Goal: Task Accomplishment & Management: Manage account settings

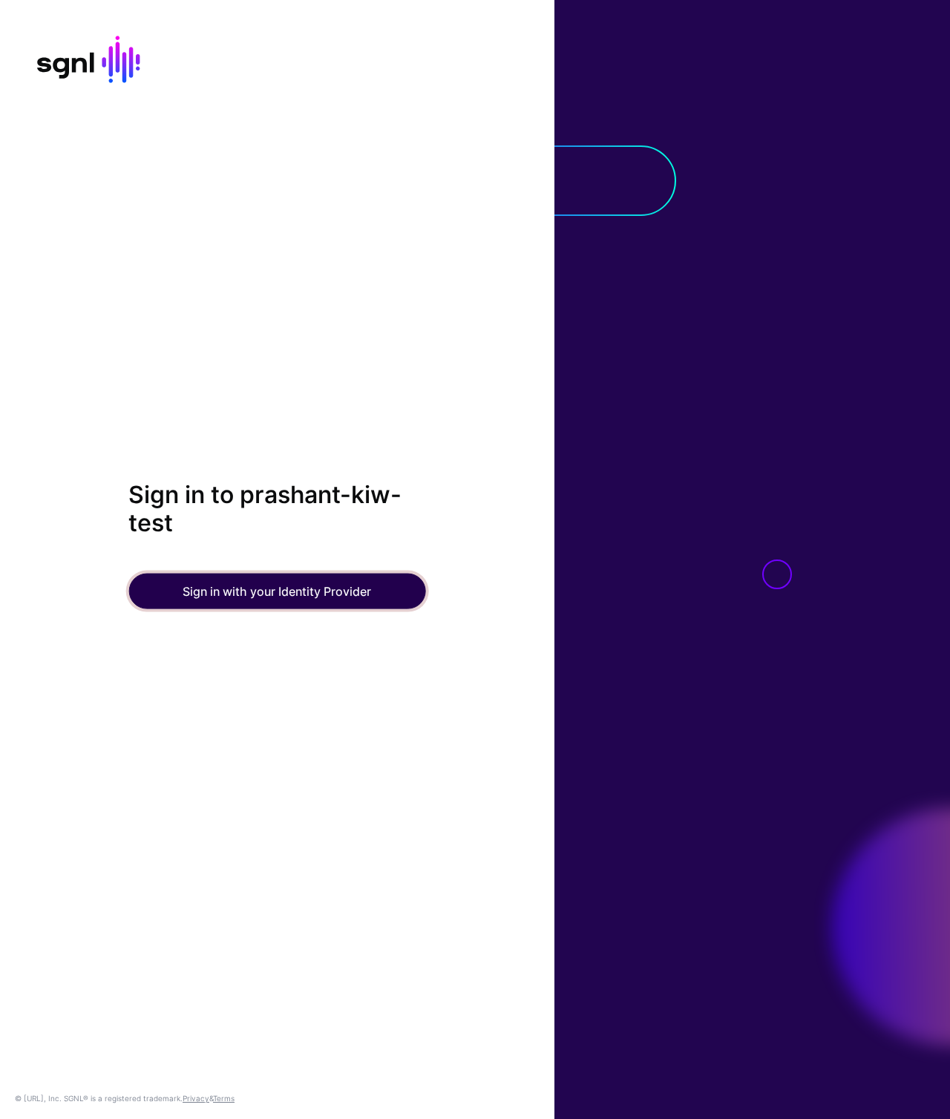
click at [255, 600] on button "Sign in with your Identity Provider" at bounding box center [276, 591] width 297 height 36
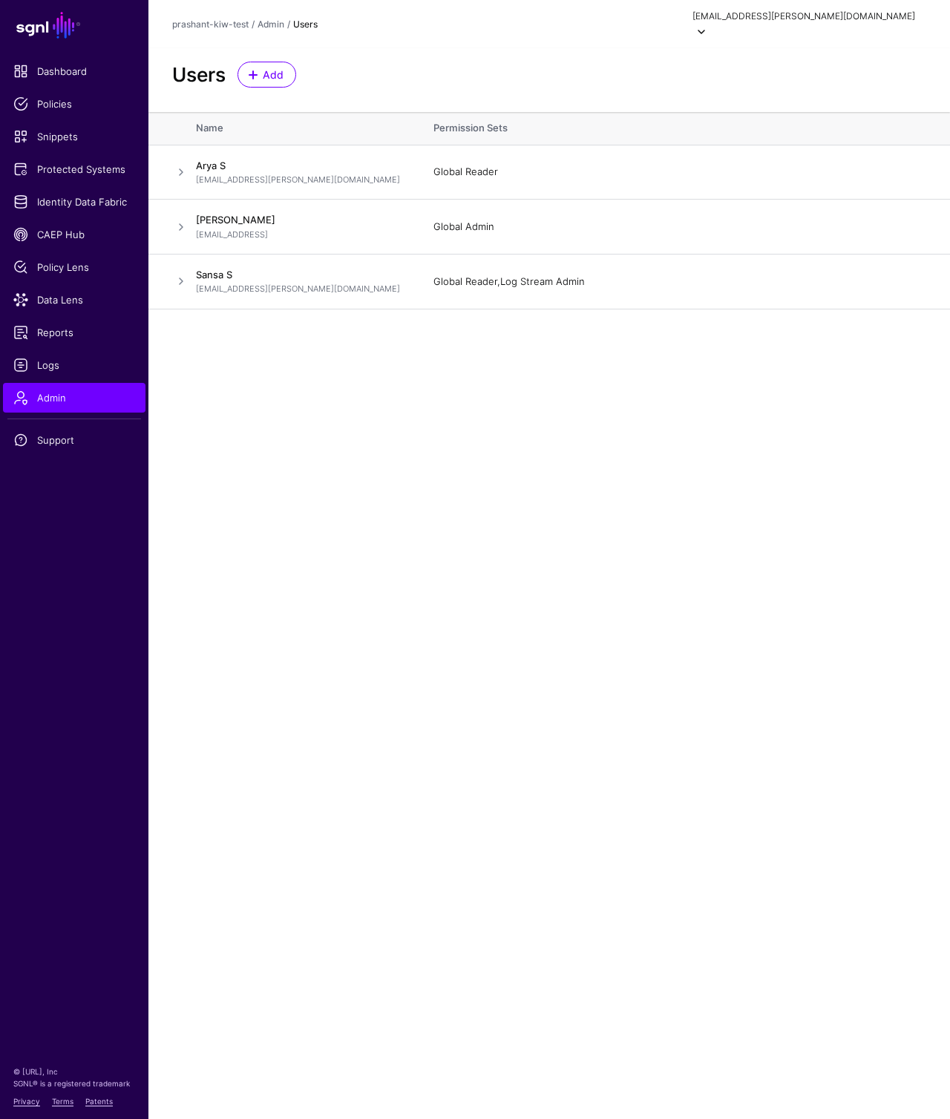
click at [890, 10] on div "sansa.stark@sgnlcx.net" at bounding box center [809, 25] width 234 height 31
click at [818, 129] on div "Log out" at bounding box center [807, 131] width 37 height 13
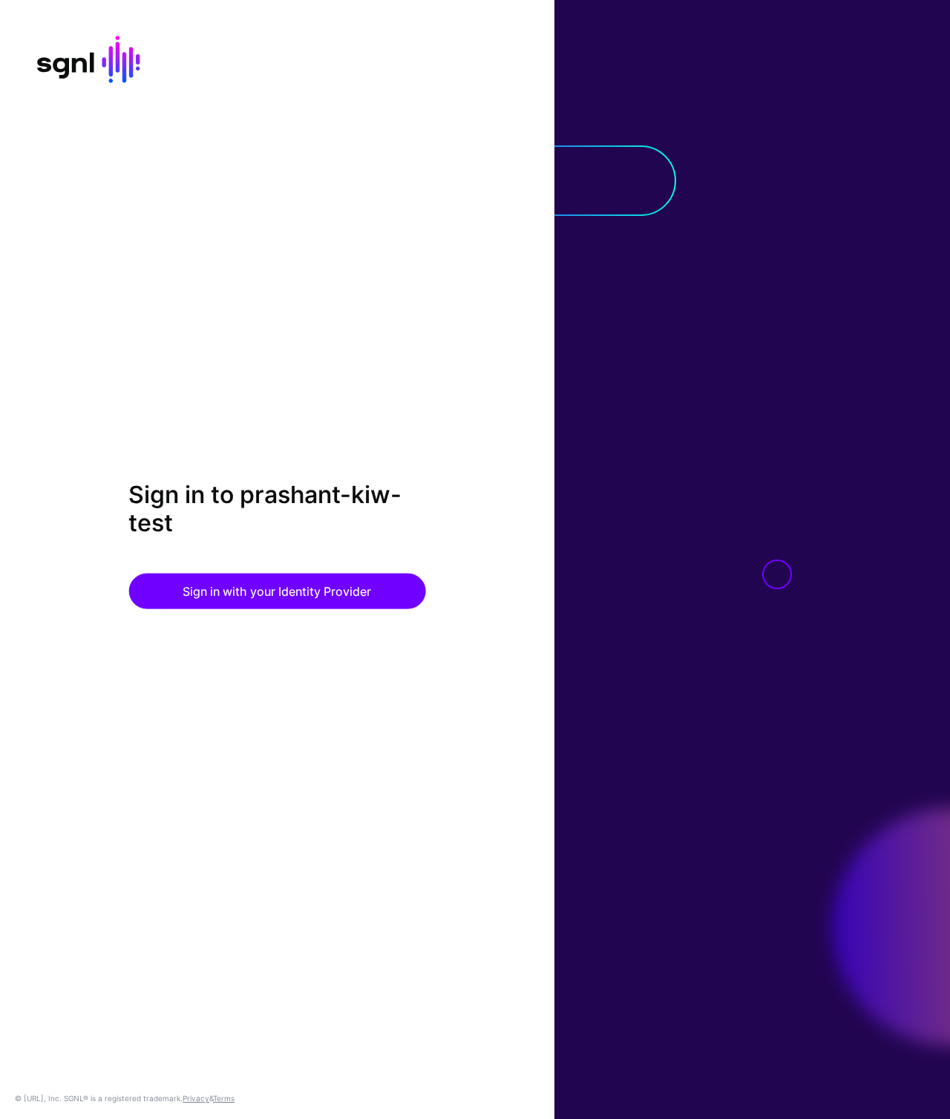
click at [450, 292] on div "Sign in to prashant-kiw-test Sign in with your Identity Provider © SGNL.ai, Inc…" at bounding box center [277, 559] width 554 height 1119
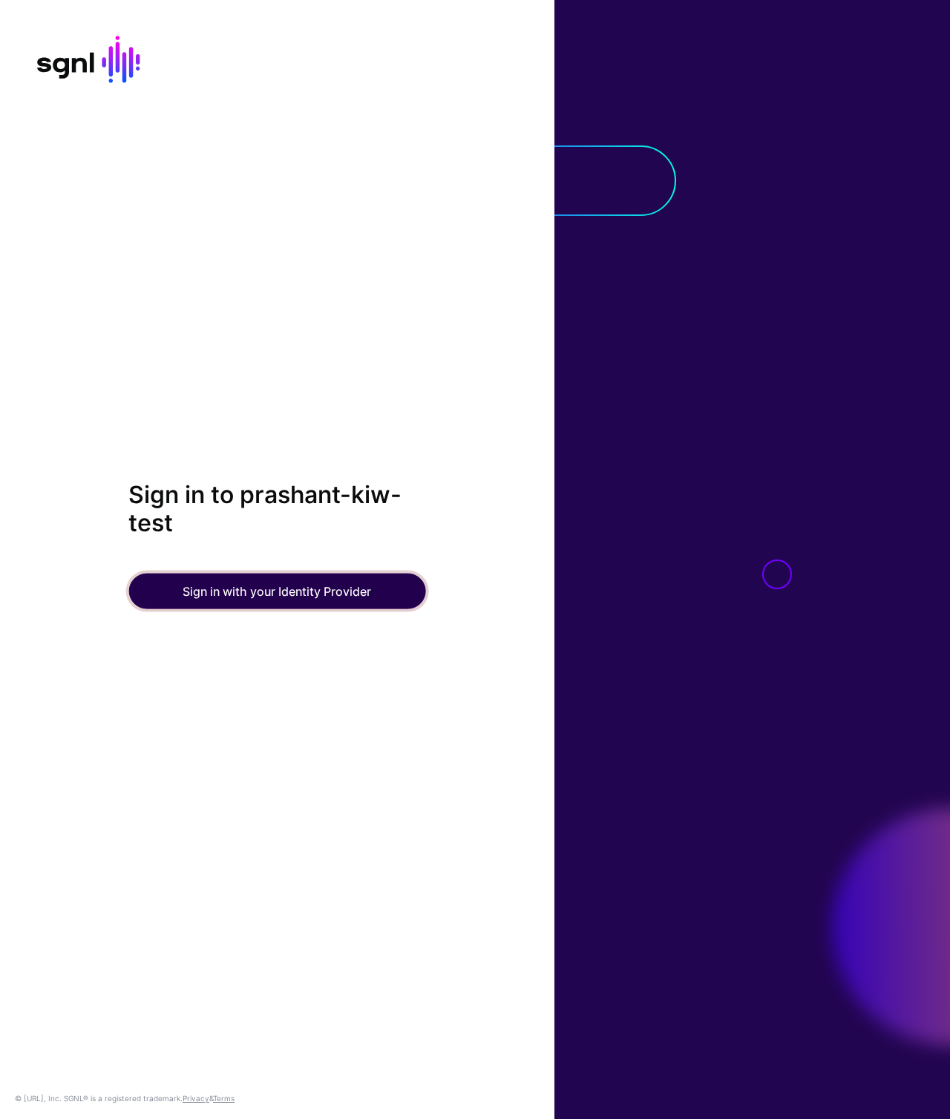
click at [340, 577] on button "Sign in with your Identity Provider" at bounding box center [276, 591] width 297 height 36
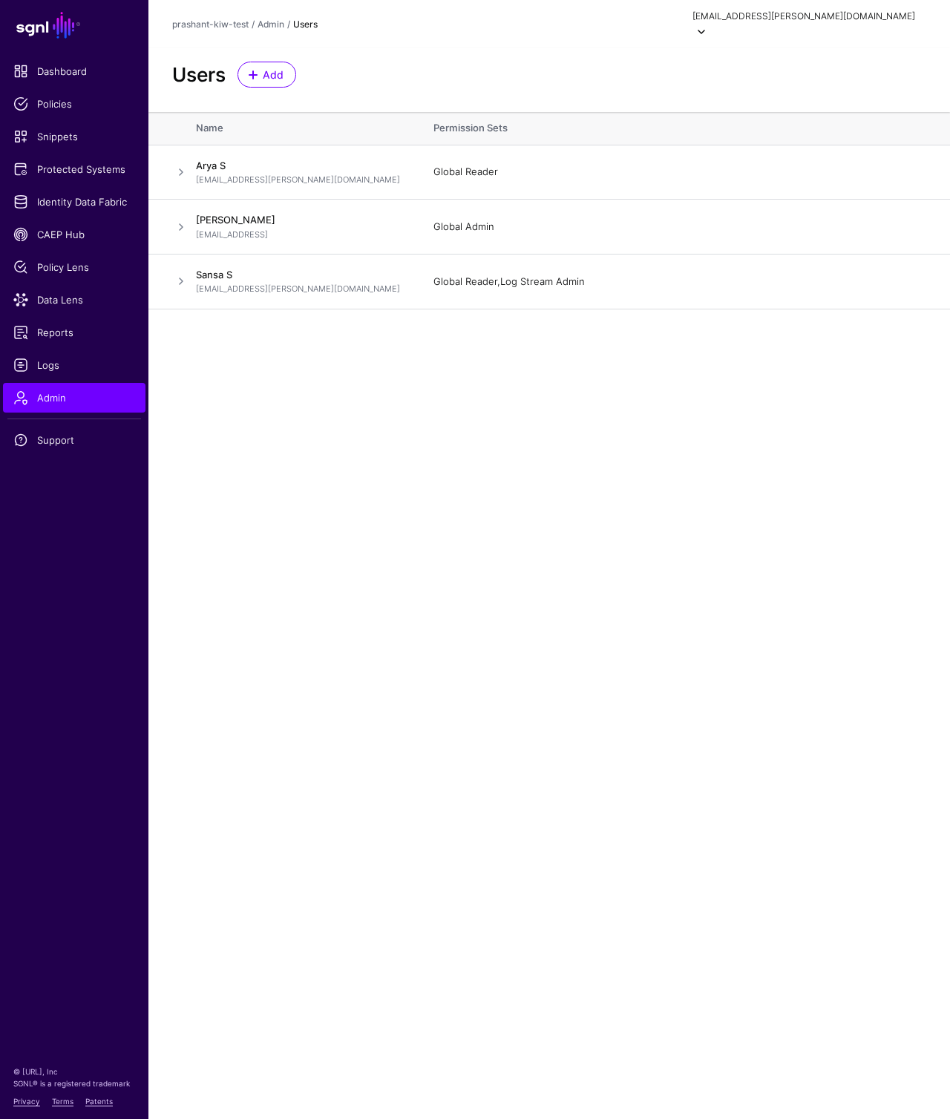
click at [891, 18] on div "sansa.stark@sgnlcx.net" at bounding box center [803, 16] width 223 height 13
click at [819, 131] on div "Log out" at bounding box center [807, 131] width 37 height 13
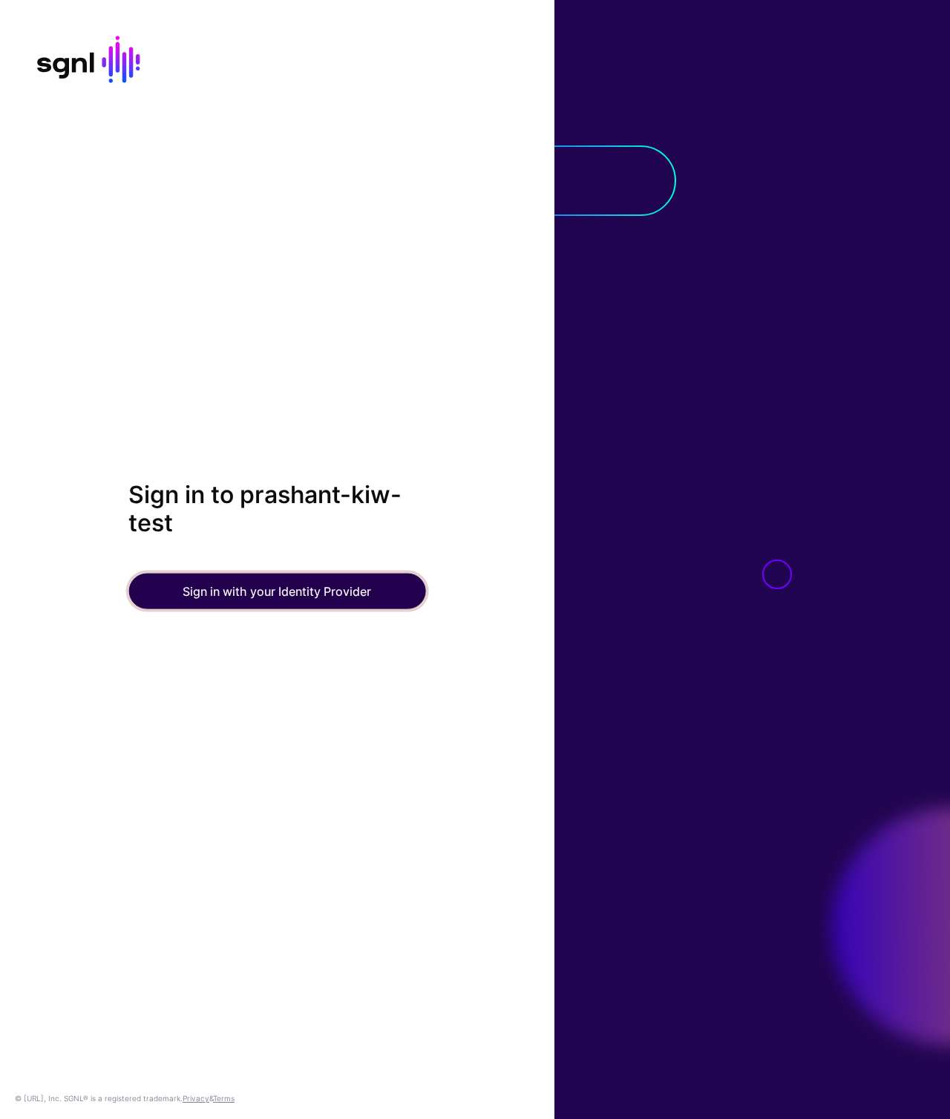
click at [283, 598] on button "Sign in with your Identity Provider" at bounding box center [276, 591] width 297 height 36
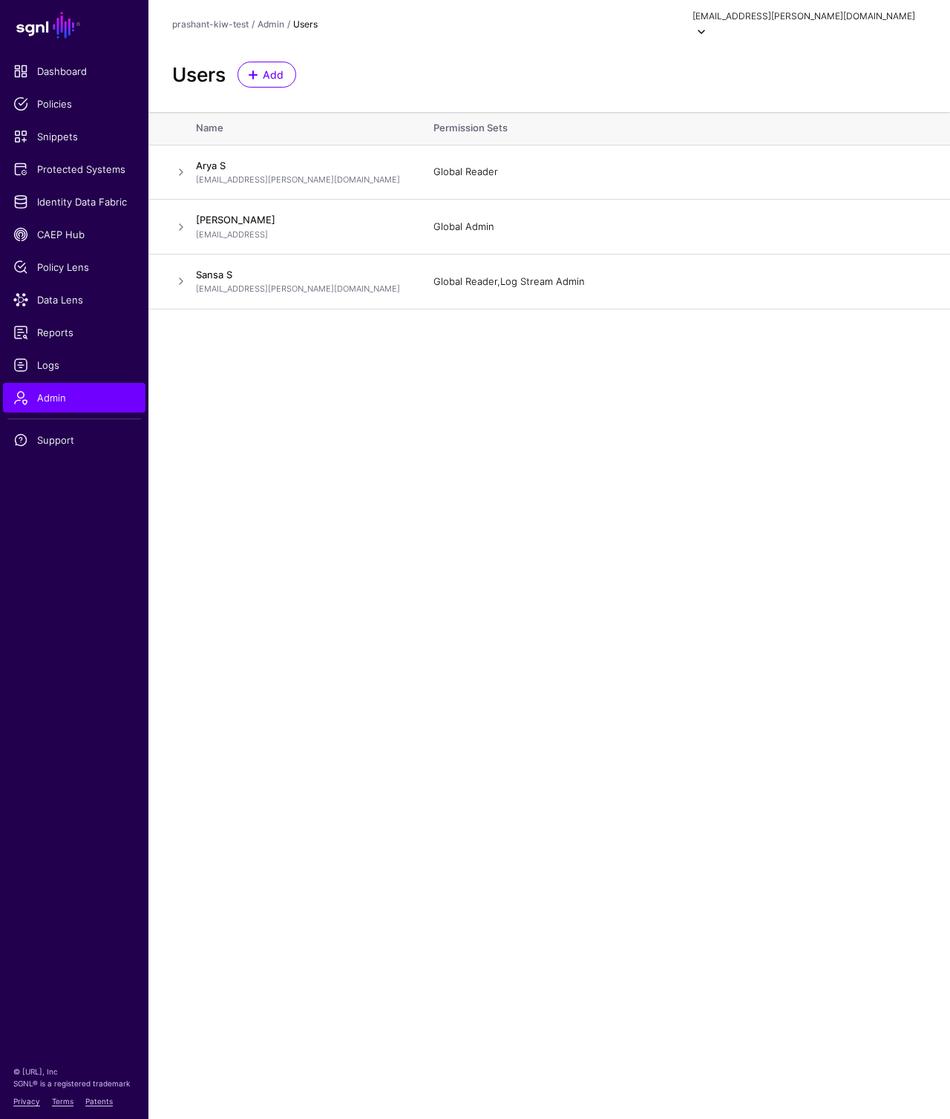
click at [893, 17] on div "[EMAIL_ADDRESS][PERSON_NAME][DOMAIN_NAME]" at bounding box center [803, 16] width 223 height 13
click at [845, 133] on div "Log out" at bounding box center [844, 131] width 141 height 15
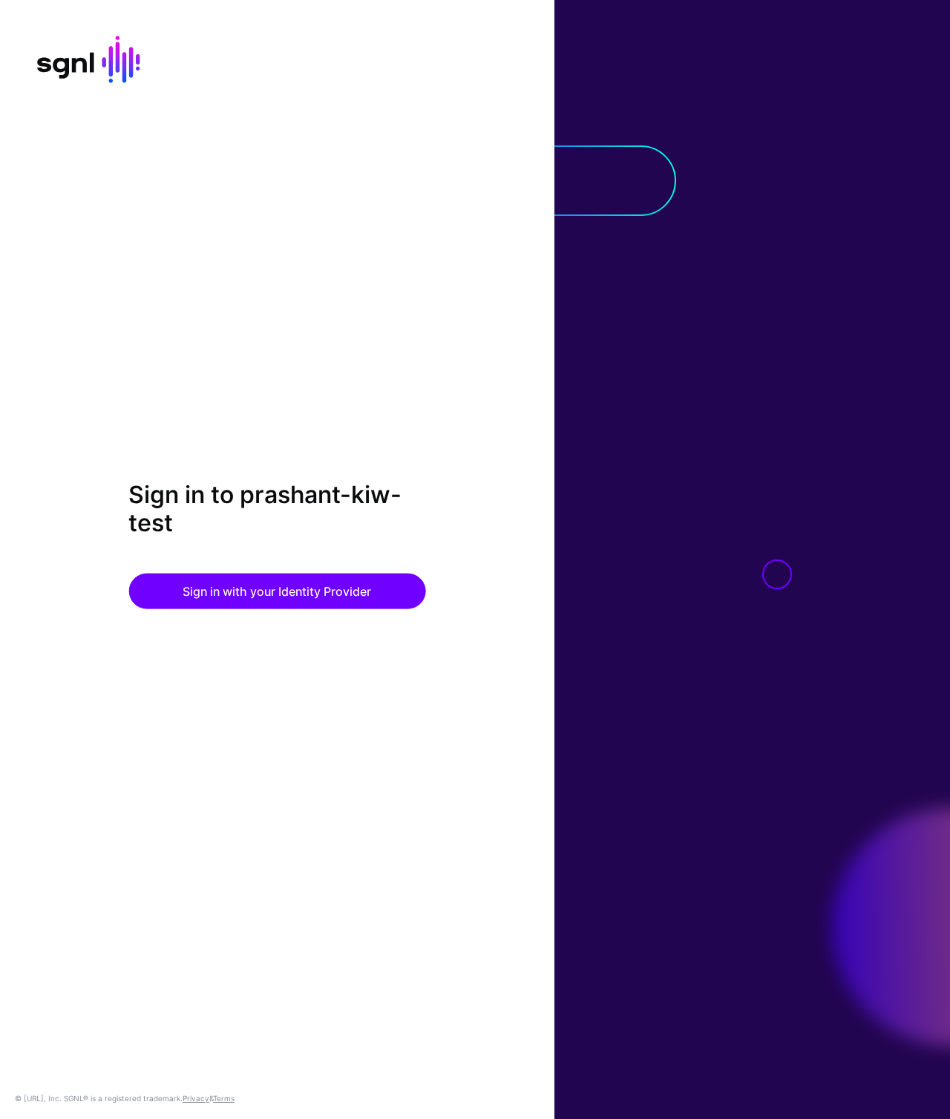
click at [464, 468] on div "Sign in to prashant-kiw-test Sign in with your Identity Provider © SGNL.ai, Inc…" at bounding box center [277, 559] width 554 height 1119
click at [309, 569] on div "Sign in to prashant-kiw-test Sign in with your Identity Provider" at bounding box center [276, 545] width 297 height 128
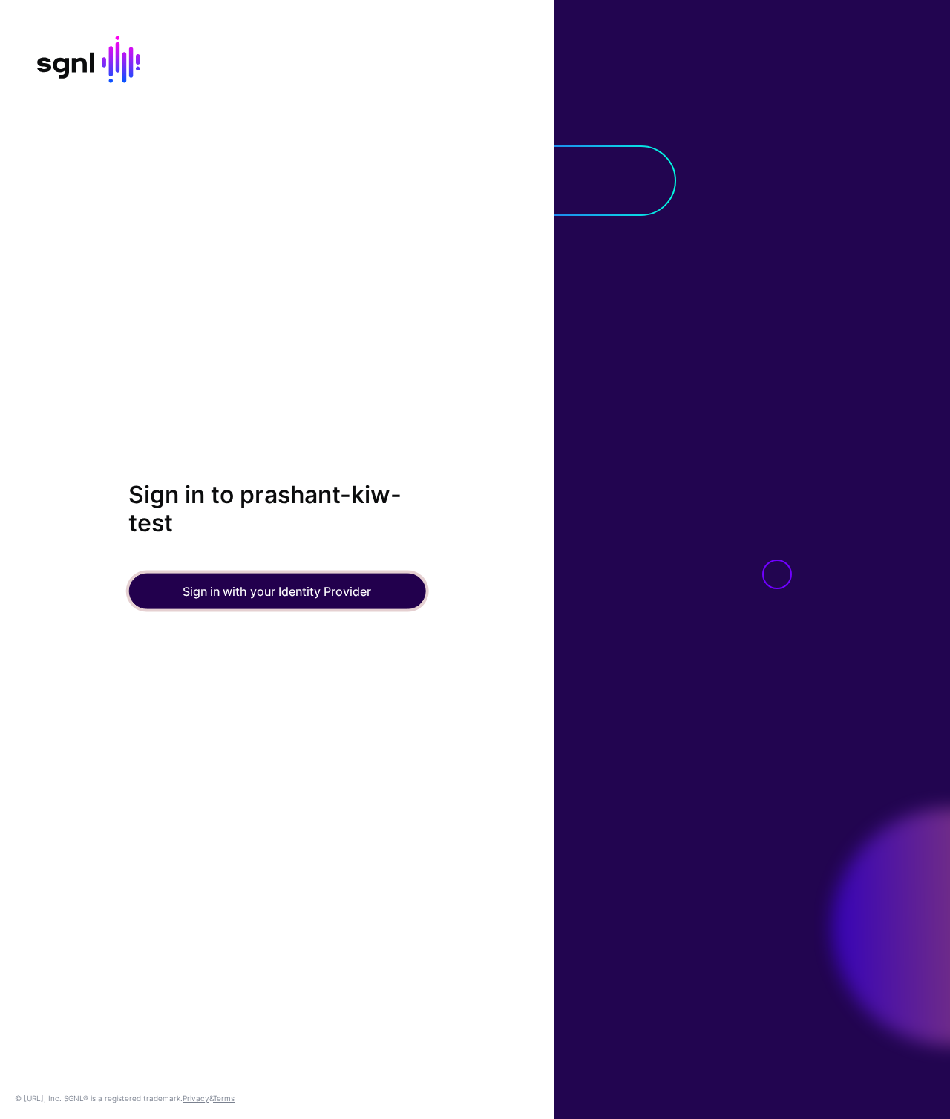
click at [305, 591] on button "Sign in with your Identity Provider" at bounding box center [276, 591] width 297 height 36
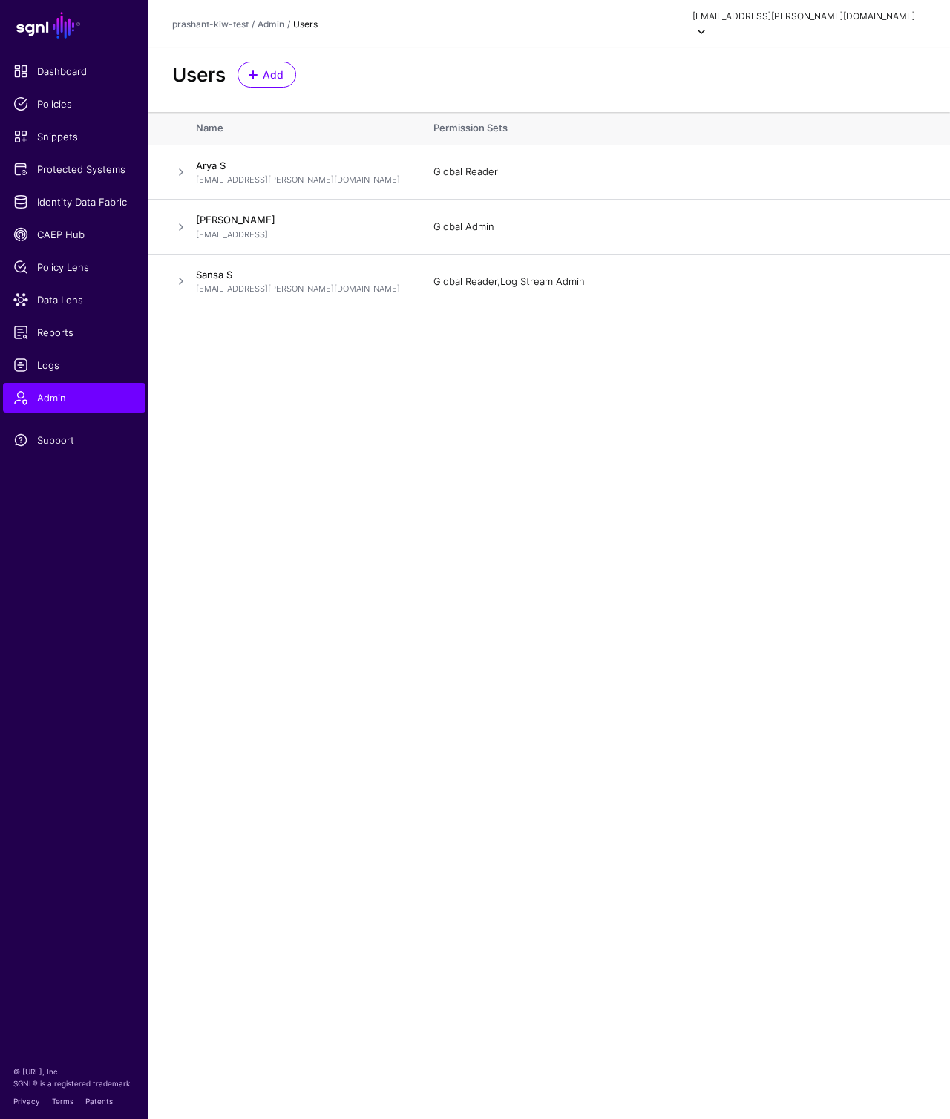
click at [900, 21] on div "[EMAIL_ADDRESS][PERSON_NAME][DOMAIN_NAME]" at bounding box center [803, 16] width 223 height 13
click at [779, 135] on span at bounding box center [781, 131] width 15 height 15
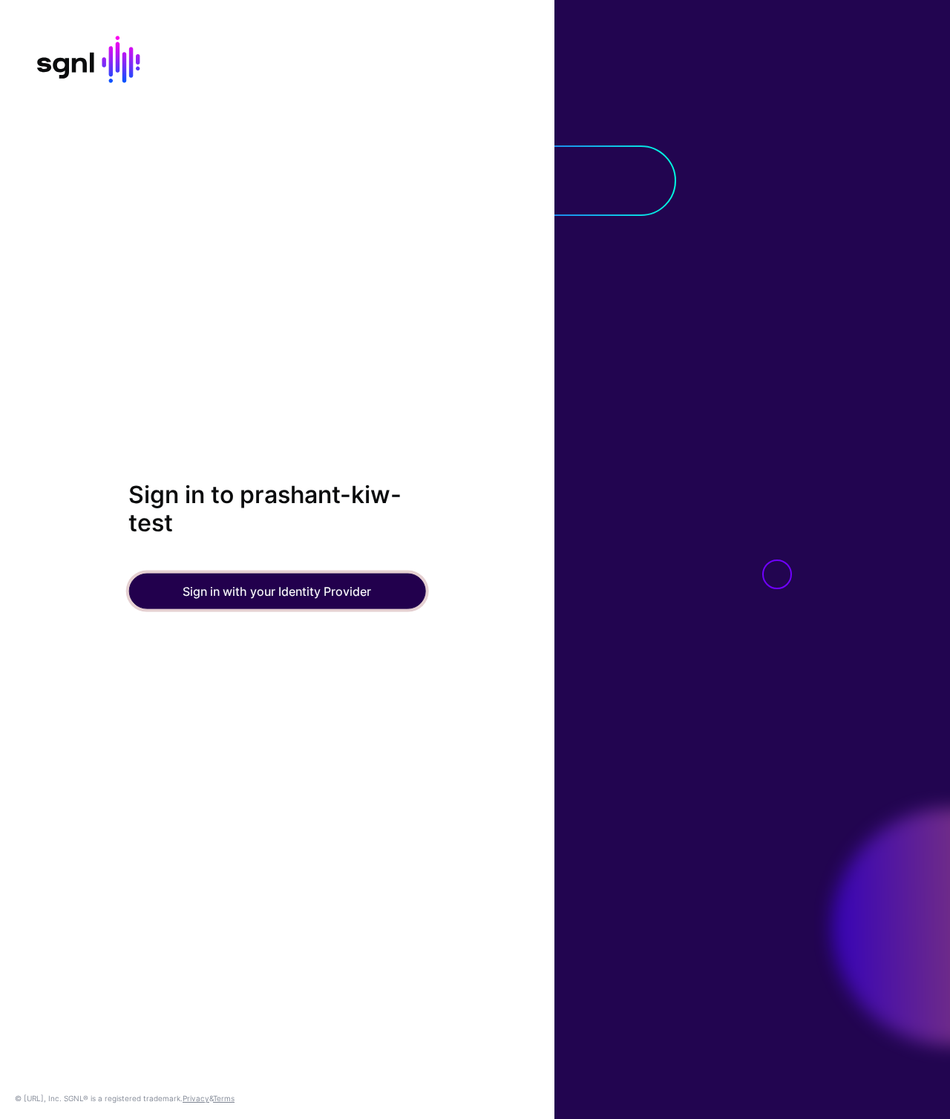
click at [268, 599] on button "Sign in with your Identity Provider" at bounding box center [276, 591] width 297 height 36
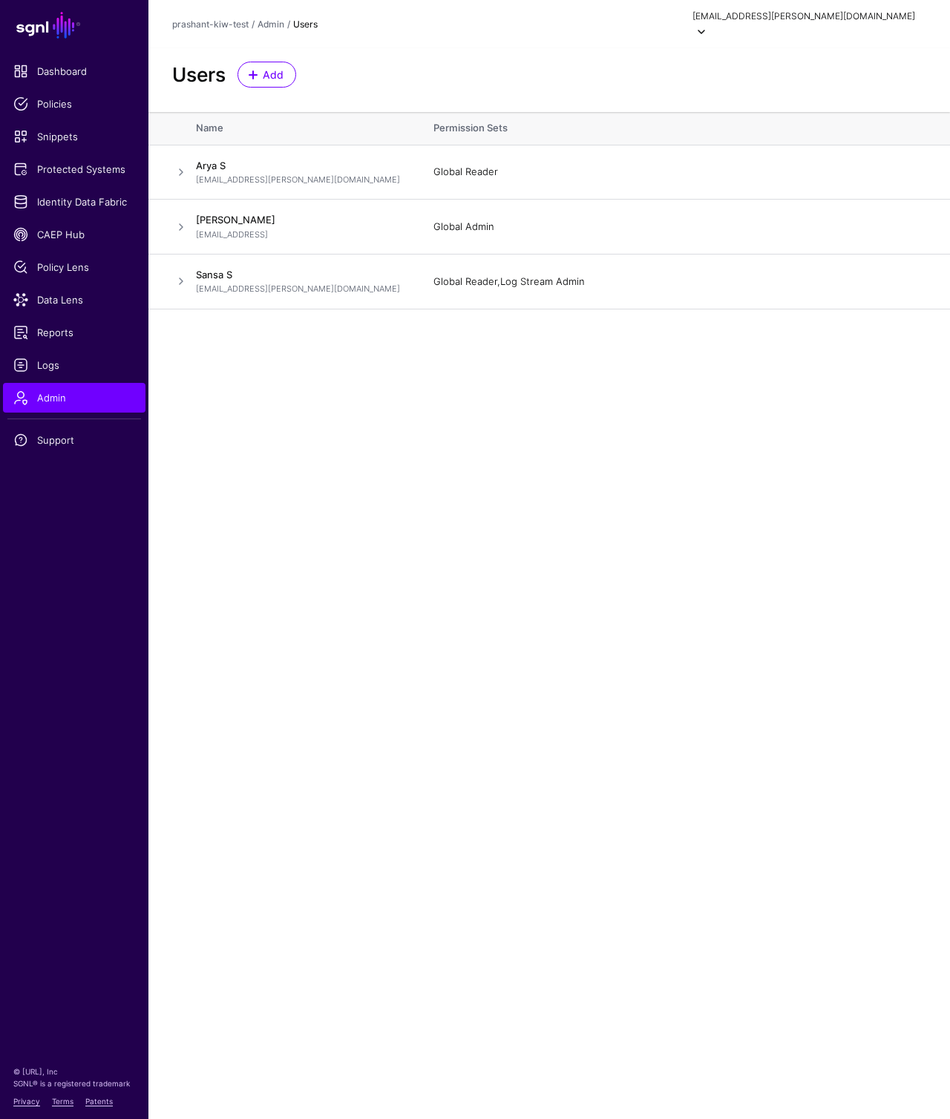
click at [883, 22] on div "arya.stark@sgnlcx.net" at bounding box center [803, 16] width 223 height 13
click at [816, 120] on link "Log out" at bounding box center [845, 132] width 162 height 30
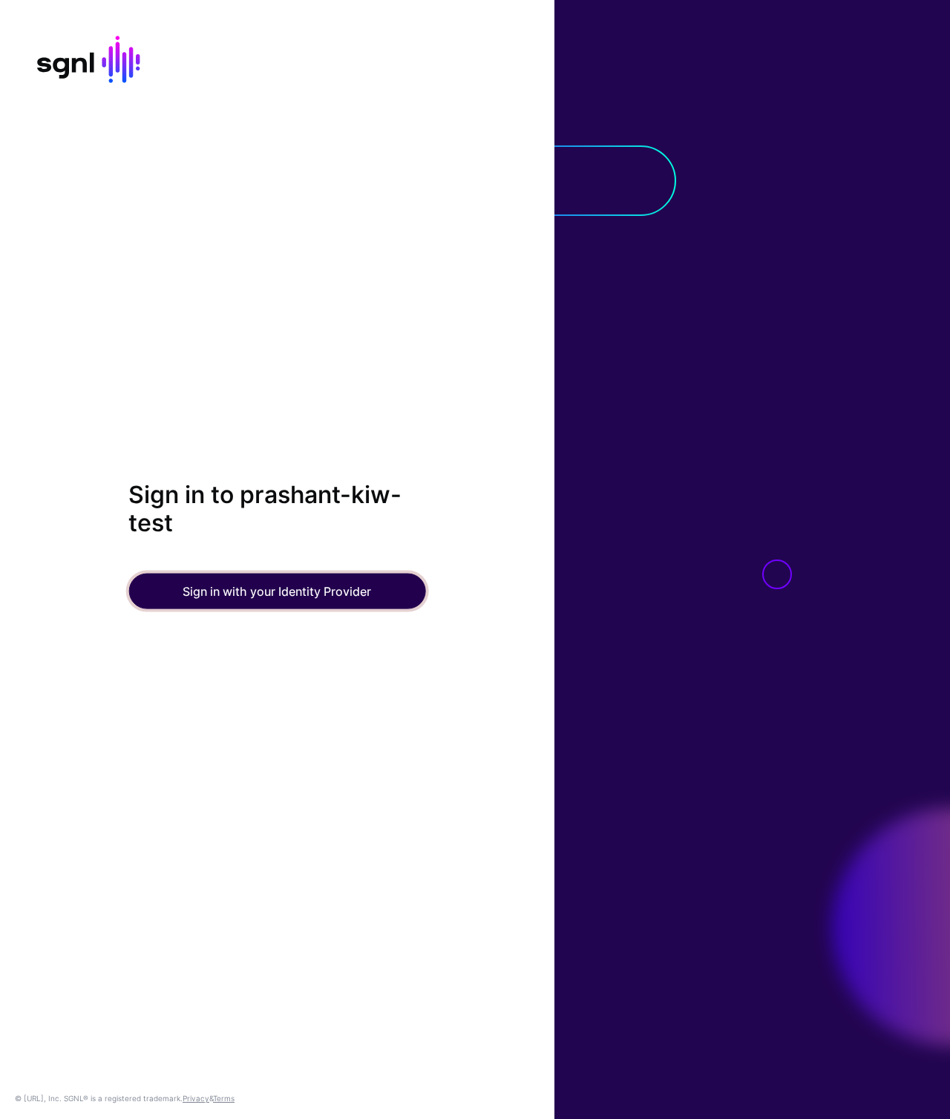
click at [350, 577] on button "Sign in with your Identity Provider" at bounding box center [276, 591] width 297 height 36
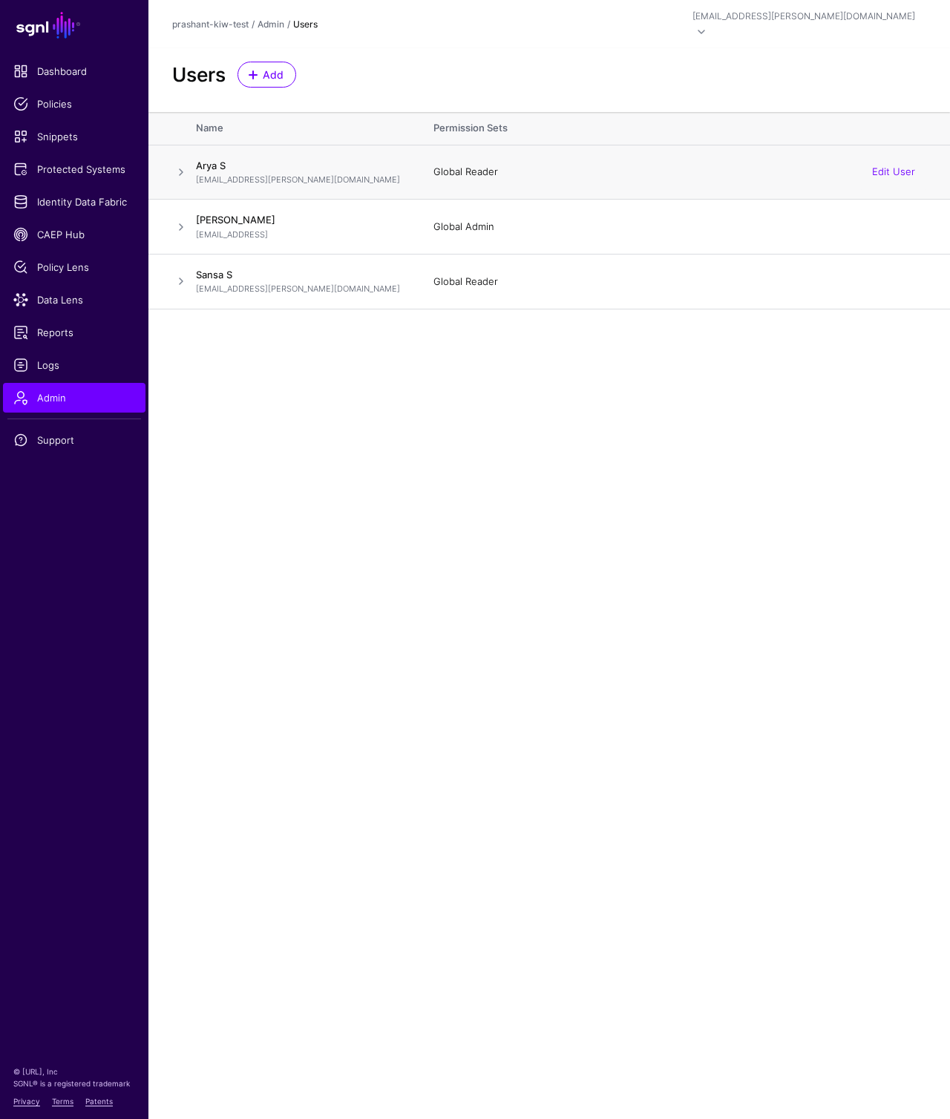
click at [176, 163] on span at bounding box center [181, 172] width 18 height 18
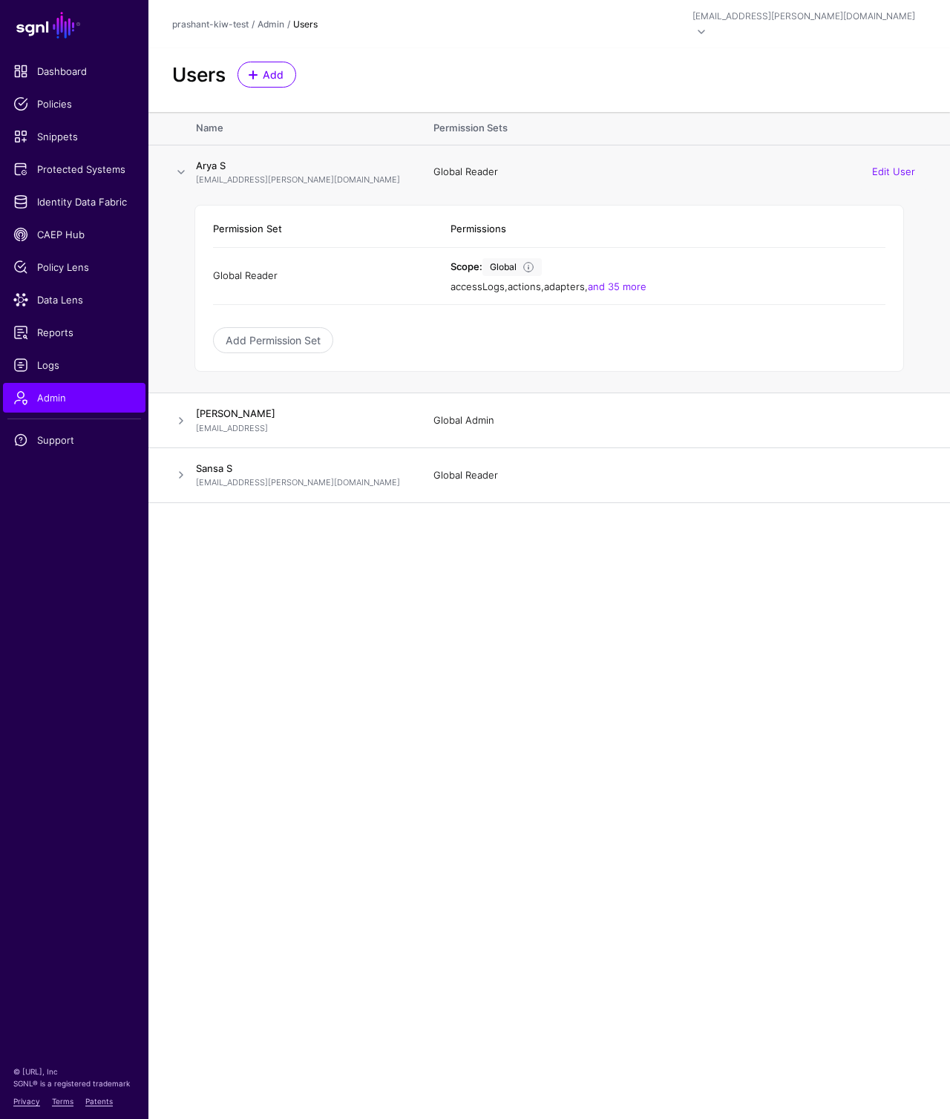
click at [176, 163] on span at bounding box center [181, 172] width 18 height 18
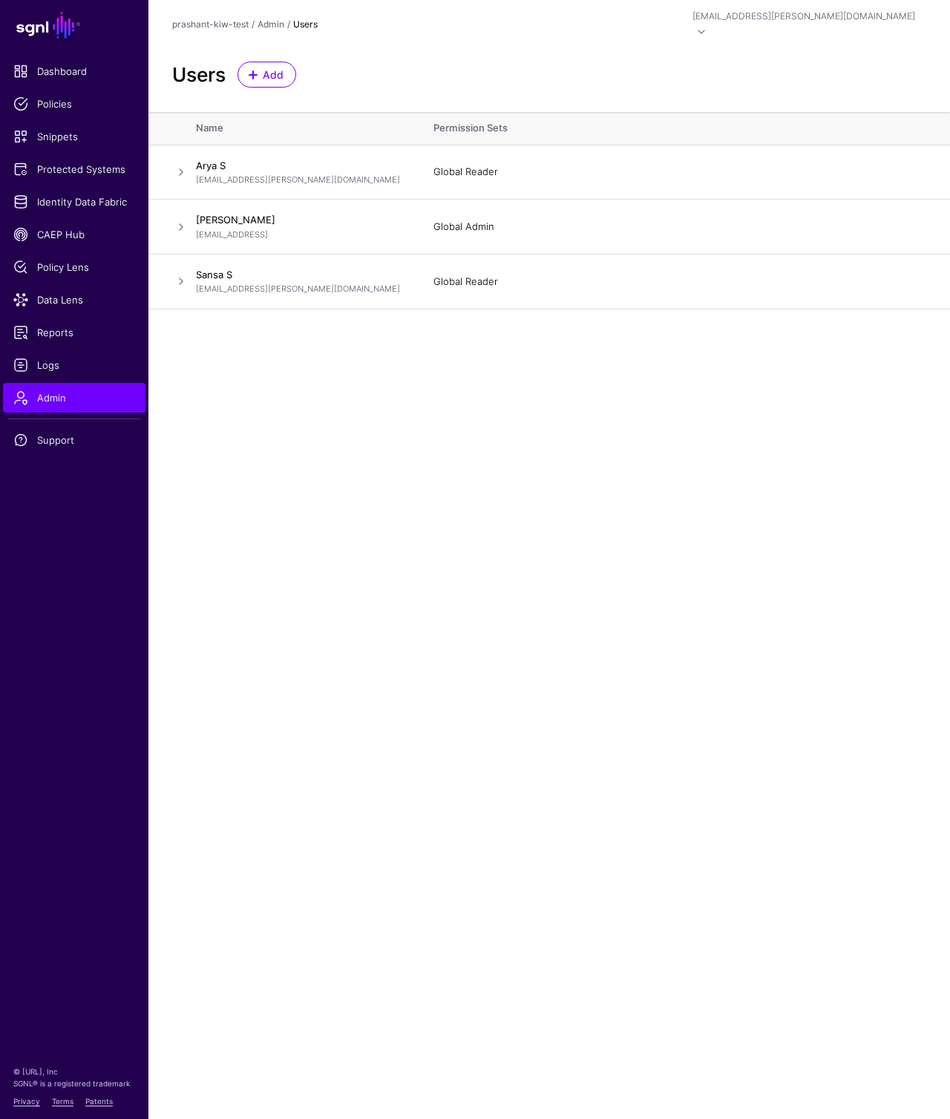
click at [478, 567] on main "SGNL Dashboard Policies Snippets Protected Systems Identity Data Fabric CAEP Hu…" at bounding box center [475, 559] width 950 height 1119
click at [173, 163] on span at bounding box center [181, 172] width 18 height 18
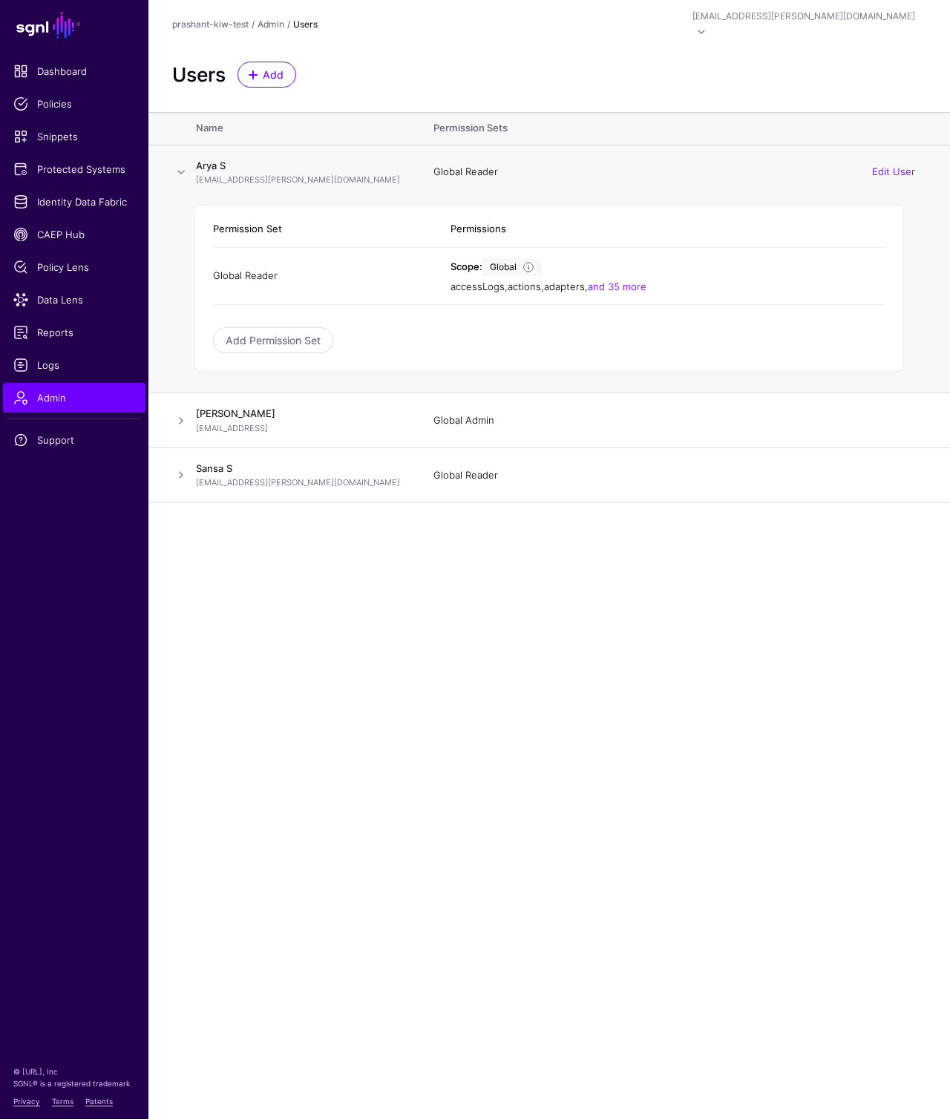
click at [173, 163] on span at bounding box center [181, 172] width 18 height 18
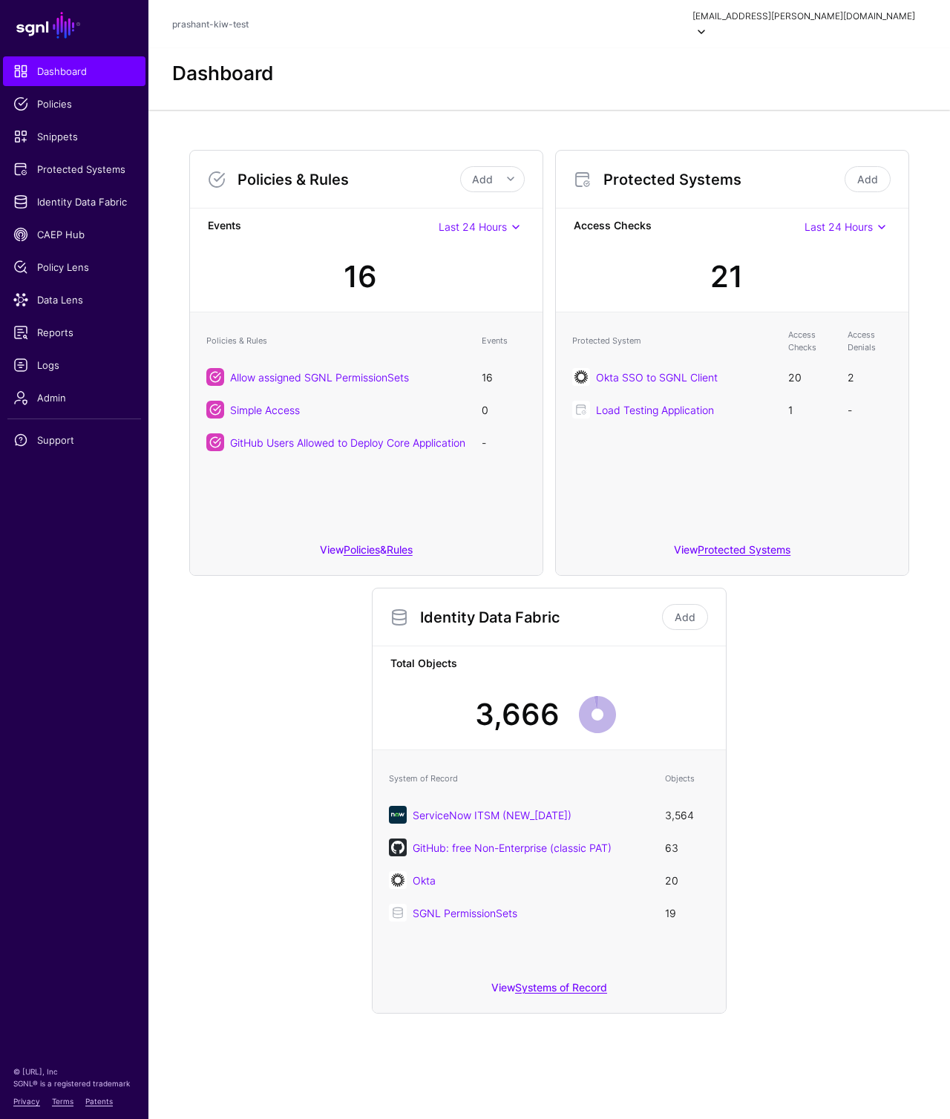
click at [830, 14] on div "[EMAIL_ADDRESS][PERSON_NAME][DOMAIN_NAME]" at bounding box center [803, 16] width 223 height 13
click at [814, 127] on div "Log out" at bounding box center [807, 131] width 37 height 13
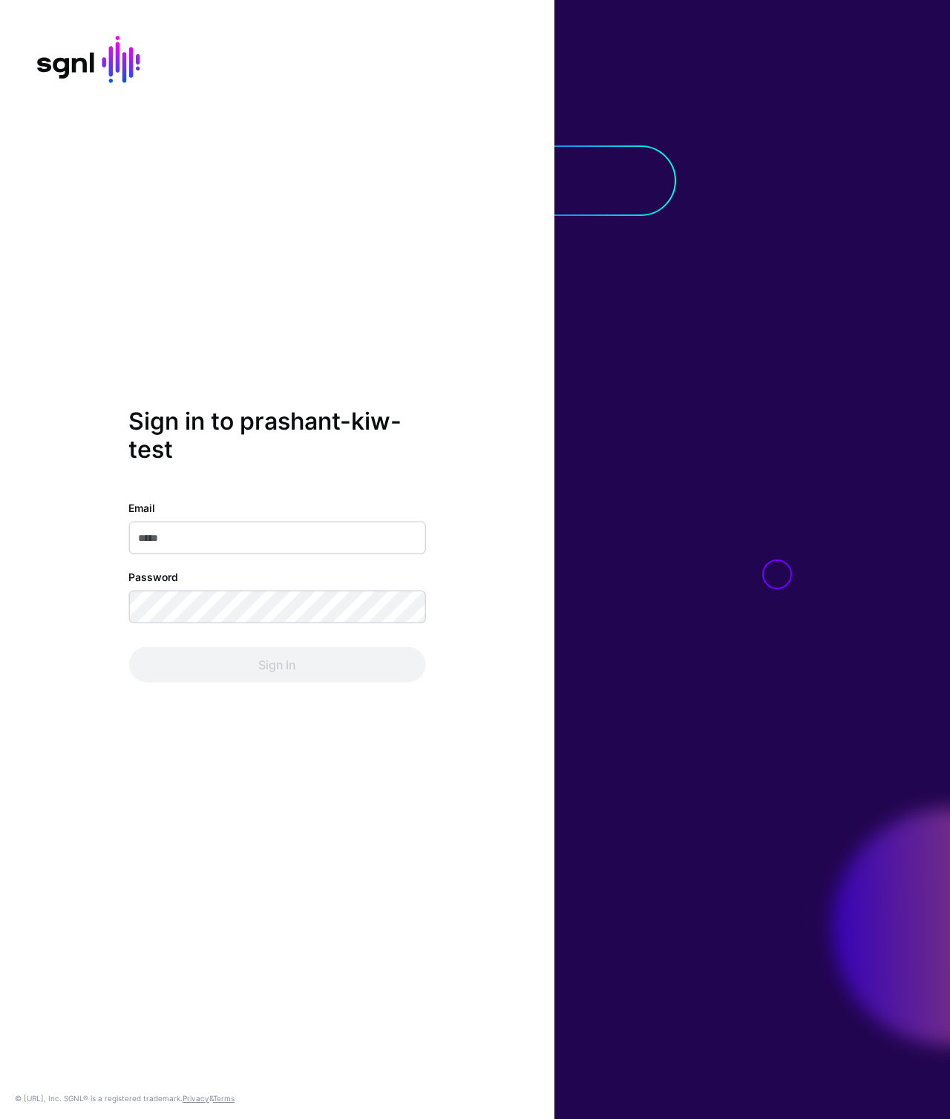
click at [242, 148] on div "Sign in to prashant-kiw-test Email Password Sign In © SGNL.ai, Inc. SGNL® is a …" at bounding box center [277, 559] width 554 height 1119
click at [260, 174] on div "Sign in to prashant-kiw-test Email Password Sign In © SGNL.ai, Inc. SGNL® is a …" at bounding box center [277, 559] width 554 height 1119
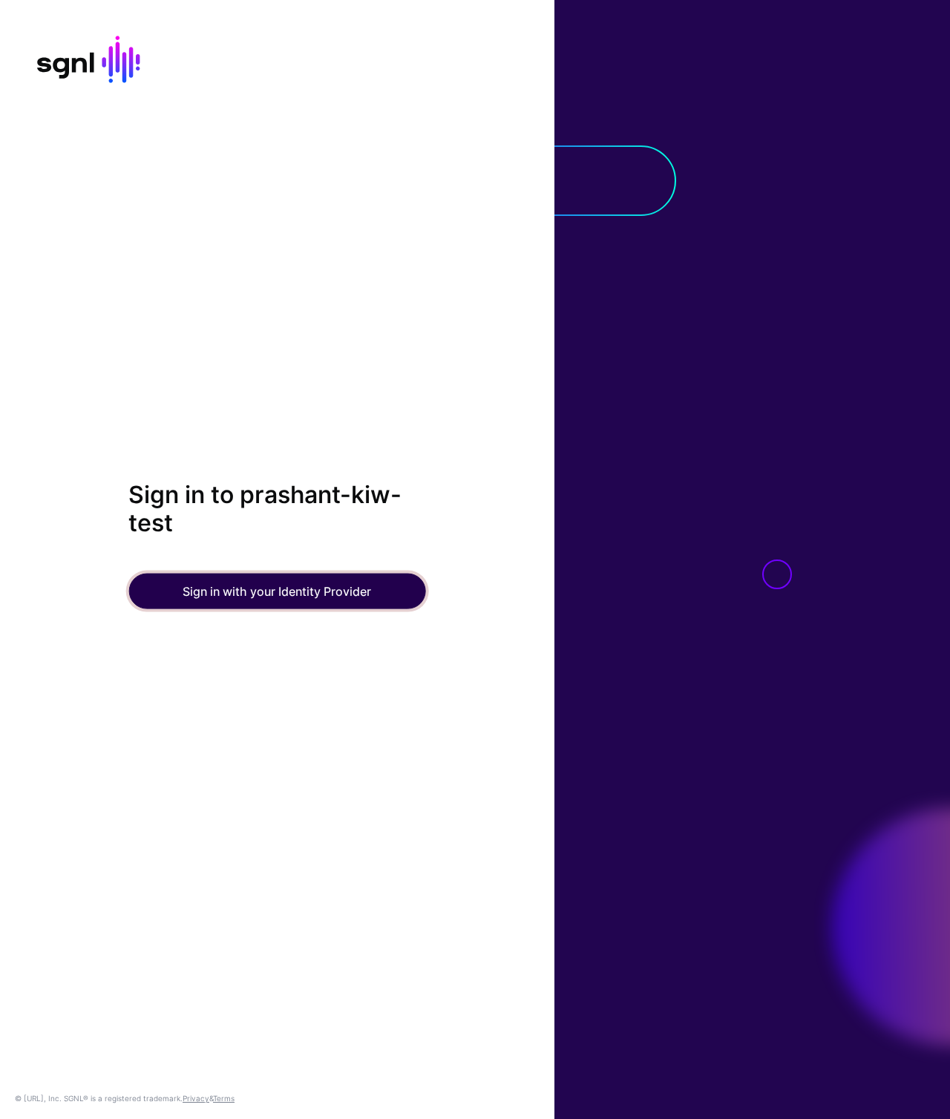
click at [300, 594] on button "Sign in with your Identity Provider" at bounding box center [276, 591] width 297 height 36
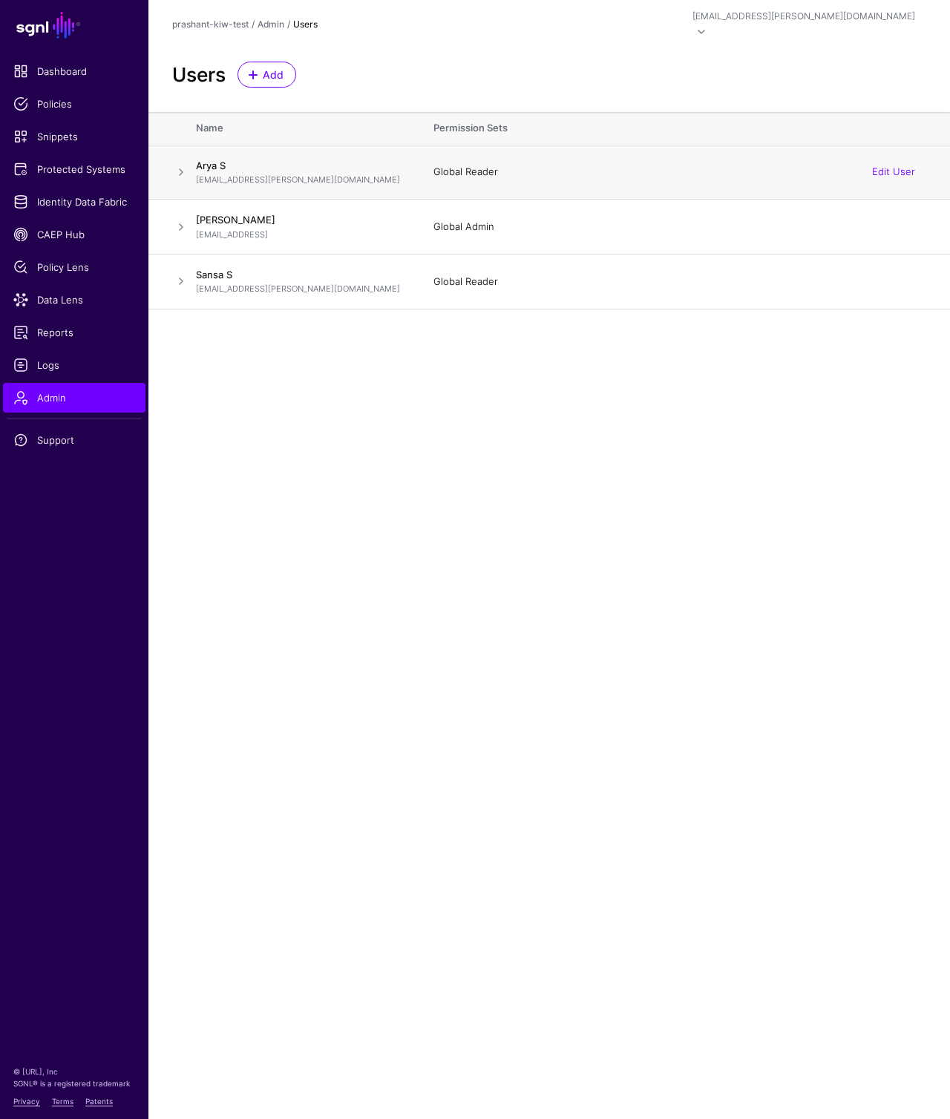
click at [174, 164] on span at bounding box center [181, 172] width 18 height 18
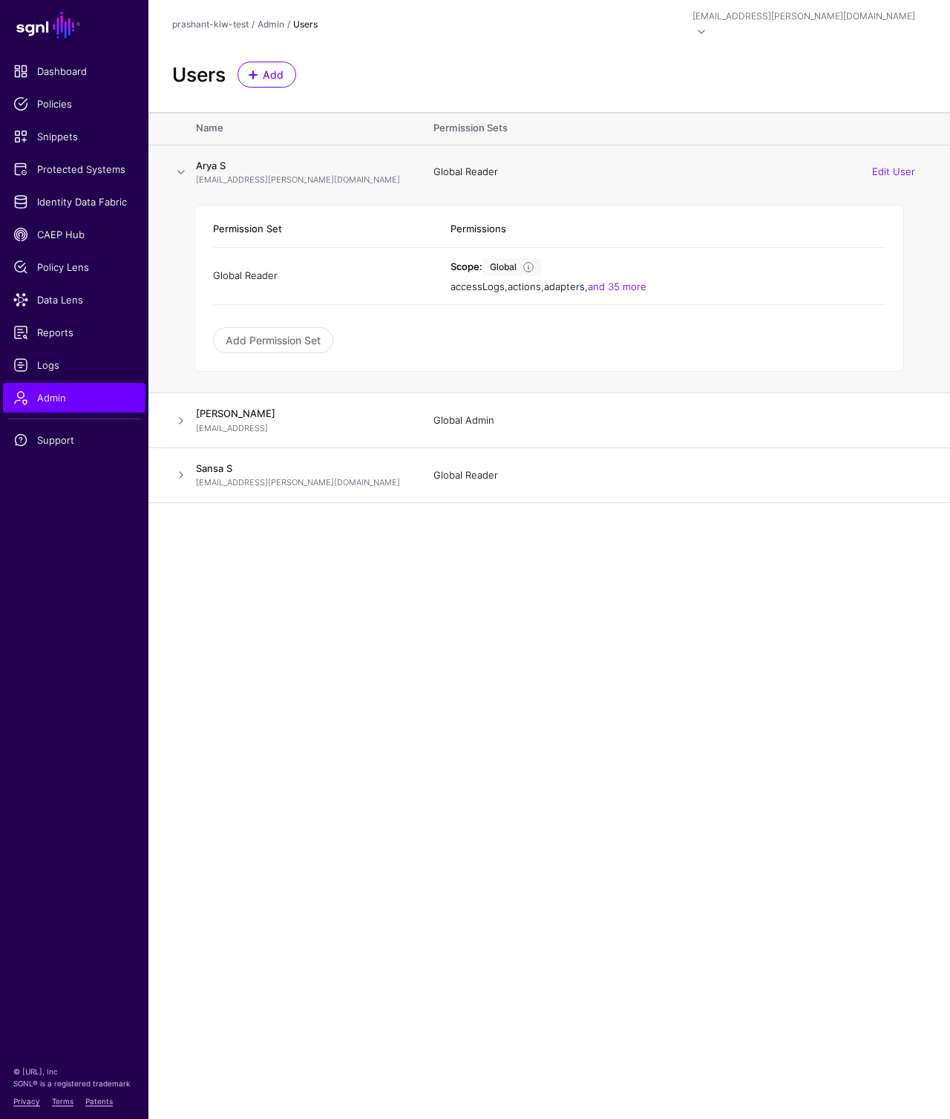
click at [174, 164] on span at bounding box center [181, 172] width 18 height 18
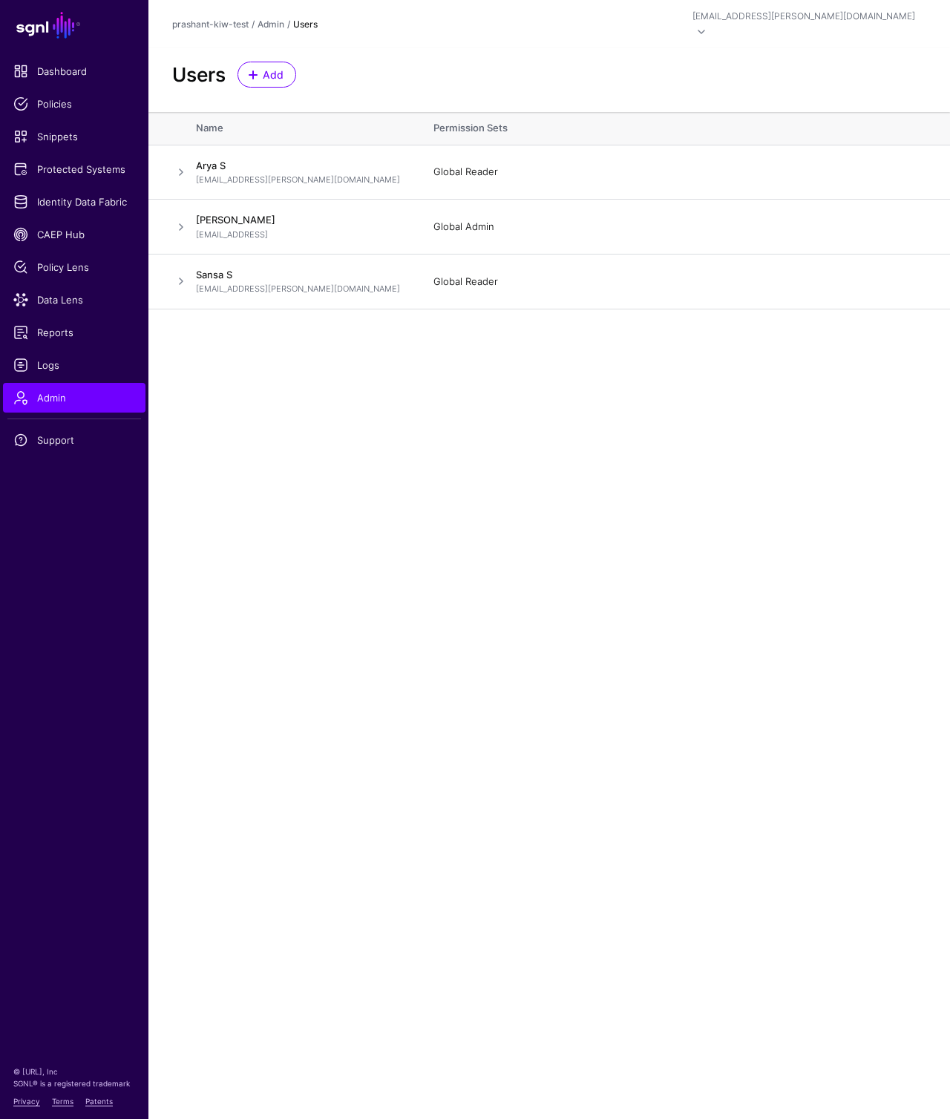
click at [650, 549] on main "SGNL Dashboard Policies Snippets Protected Systems Identity Data Fabric CAEP Hu…" at bounding box center [475, 559] width 950 height 1119
click at [835, 11] on div "arya.stark@sgnlcx.net" at bounding box center [803, 16] width 223 height 13
click at [508, 466] on main "SGNL Dashboard Policies Snippets Protected Systems Identity Data Fabric CAEP Hu…" at bounding box center [475, 559] width 950 height 1119
click at [68, 361] on span "Logs" at bounding box center [74, 365] width 122 height 15
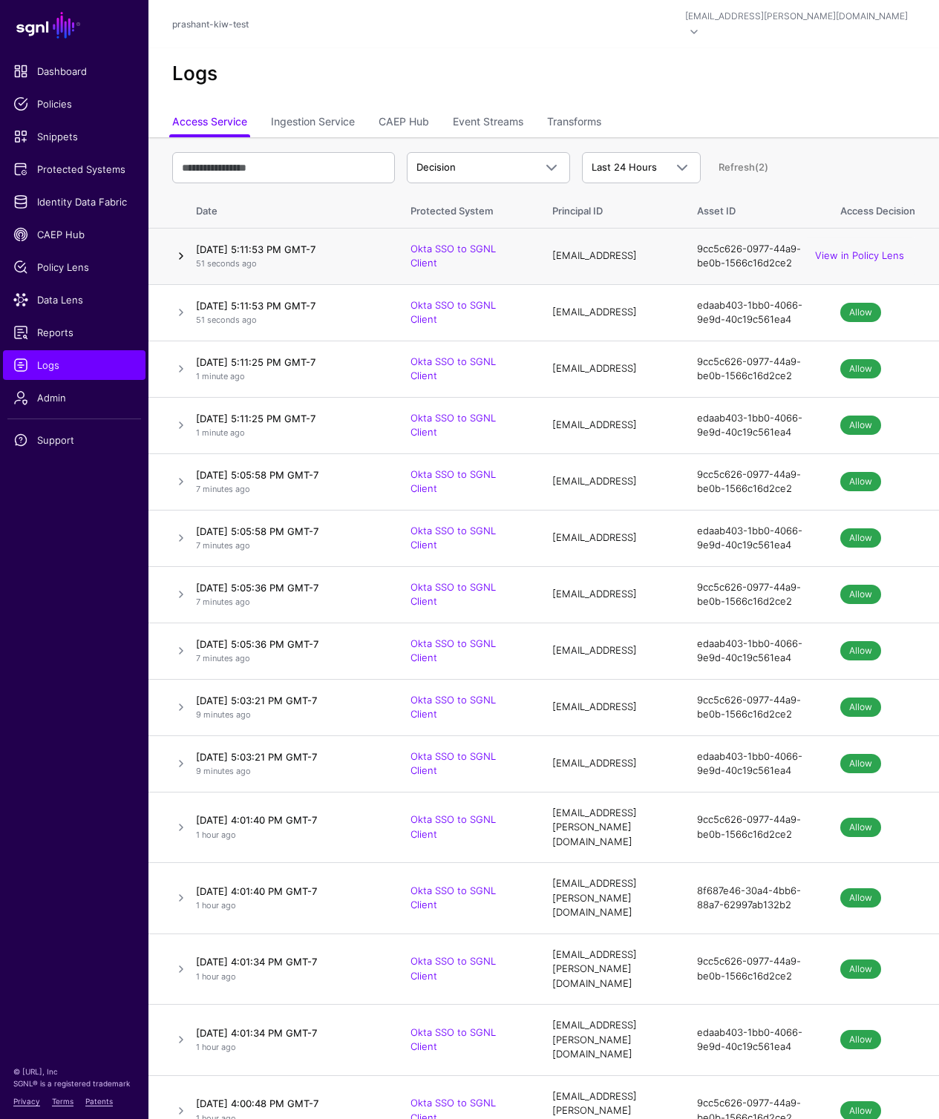
click at [178, 247] on link at bounding box center [181, 256] width 18 height 18
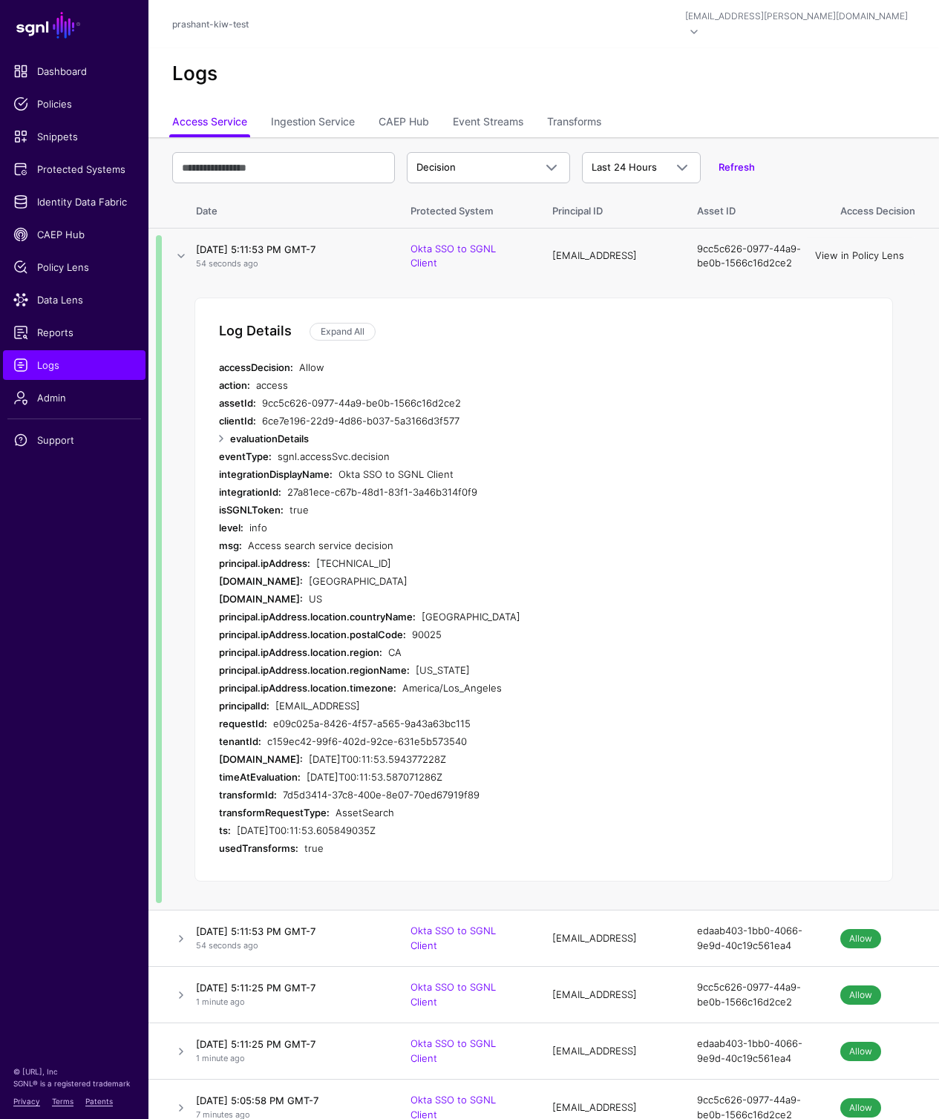
click at [848, 249] on link "View in Policy Lens" at bounding box center [859, 255] width 89 height 12
click at [178, 247] on link at bounding box center [181, 256] width 18 height 18
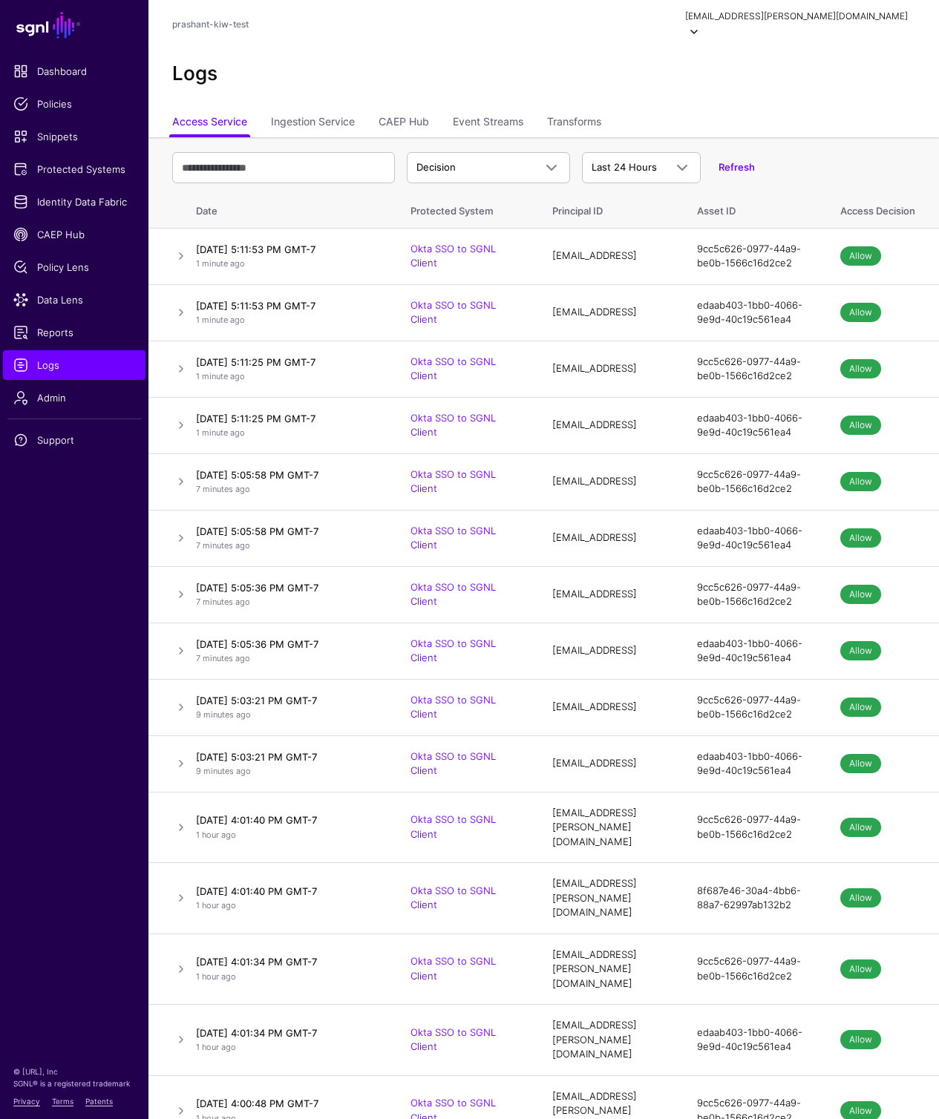
click at [842, 19] on div "arya.stark@sgnlcx.net" at bounding box center [796, 16] width 223 height 13
click at [849, 133] on div "Log out" at bounding box center [833, 131] width 141 height 15
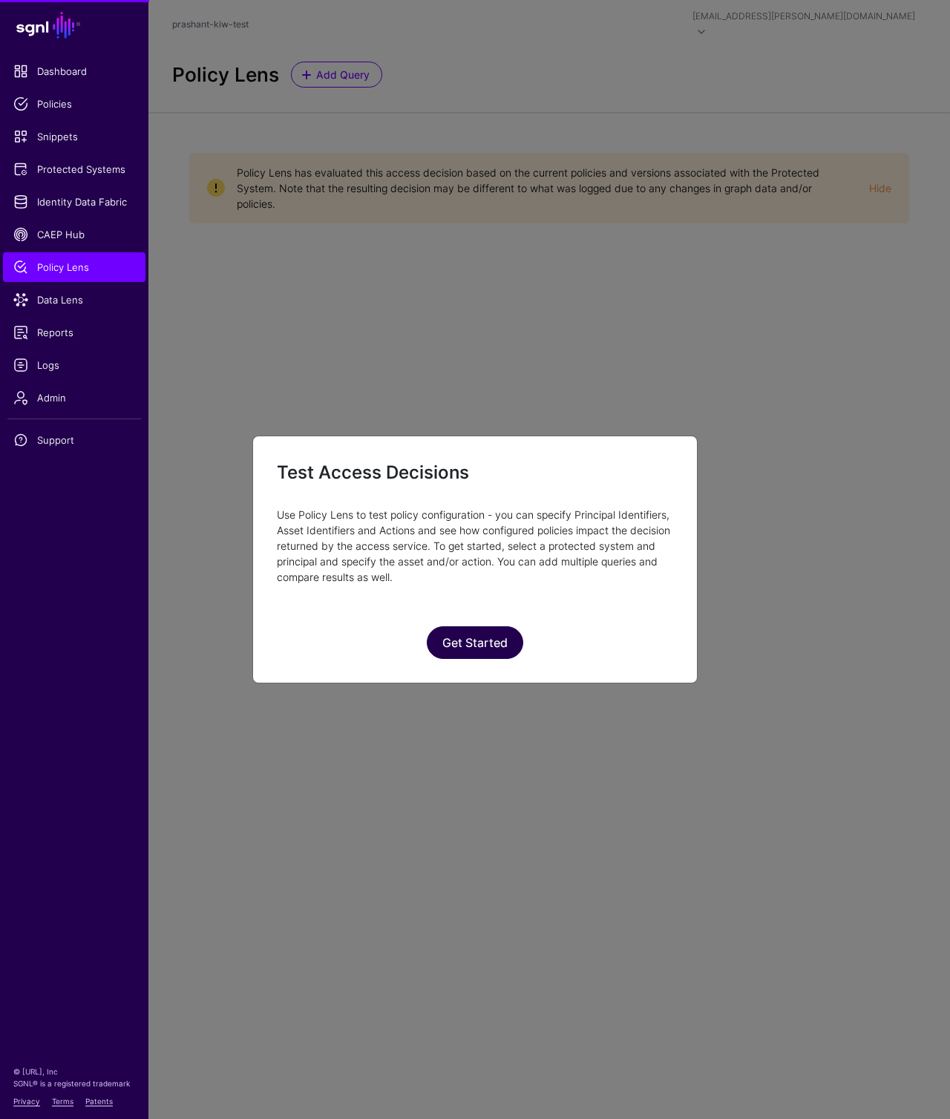
click at [462, 649] on button "Get Started" at bounding box center [475, 642] width 96 height 33
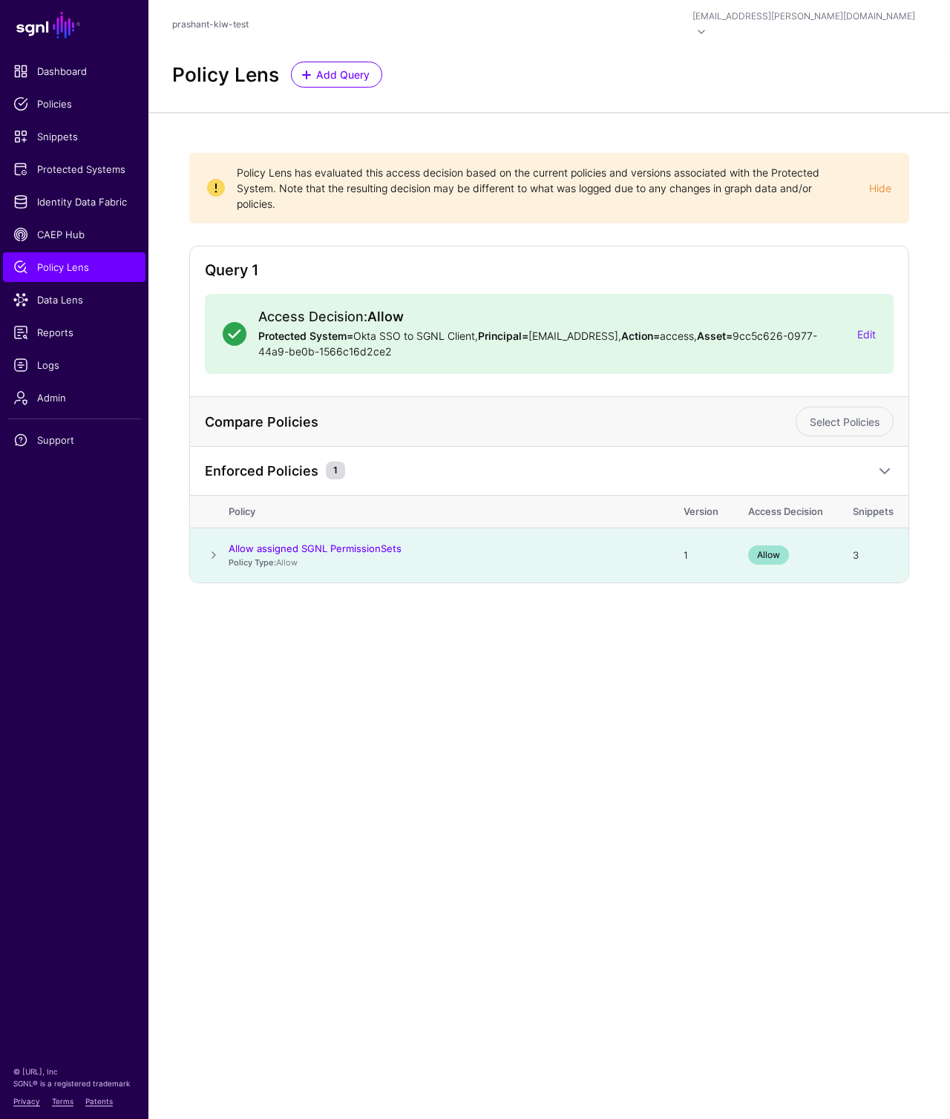
click at [207, 546] on span at bounding box center [214, 555] width 18 height 18
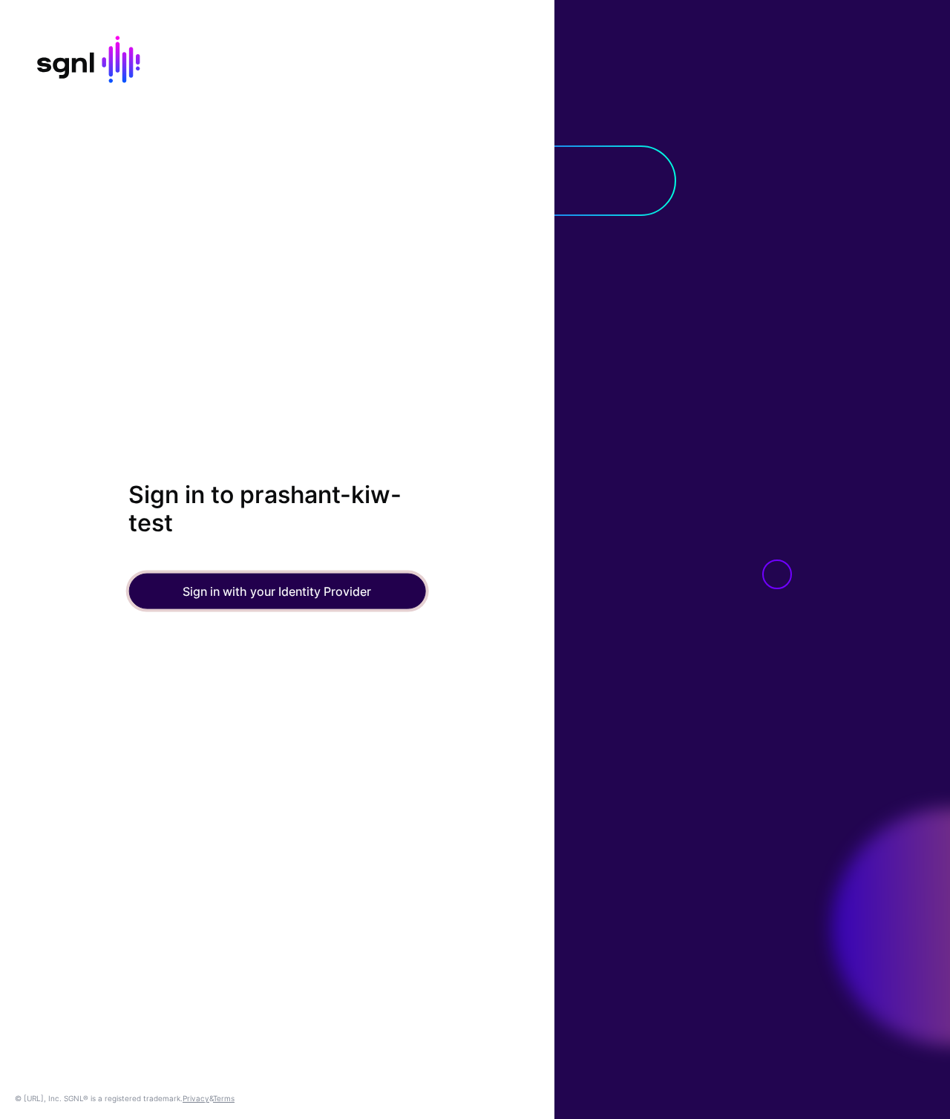
click at [246, 596] on button "Sign in with your Identity Provider" at bounding box center [276, 591] width 297 height 36
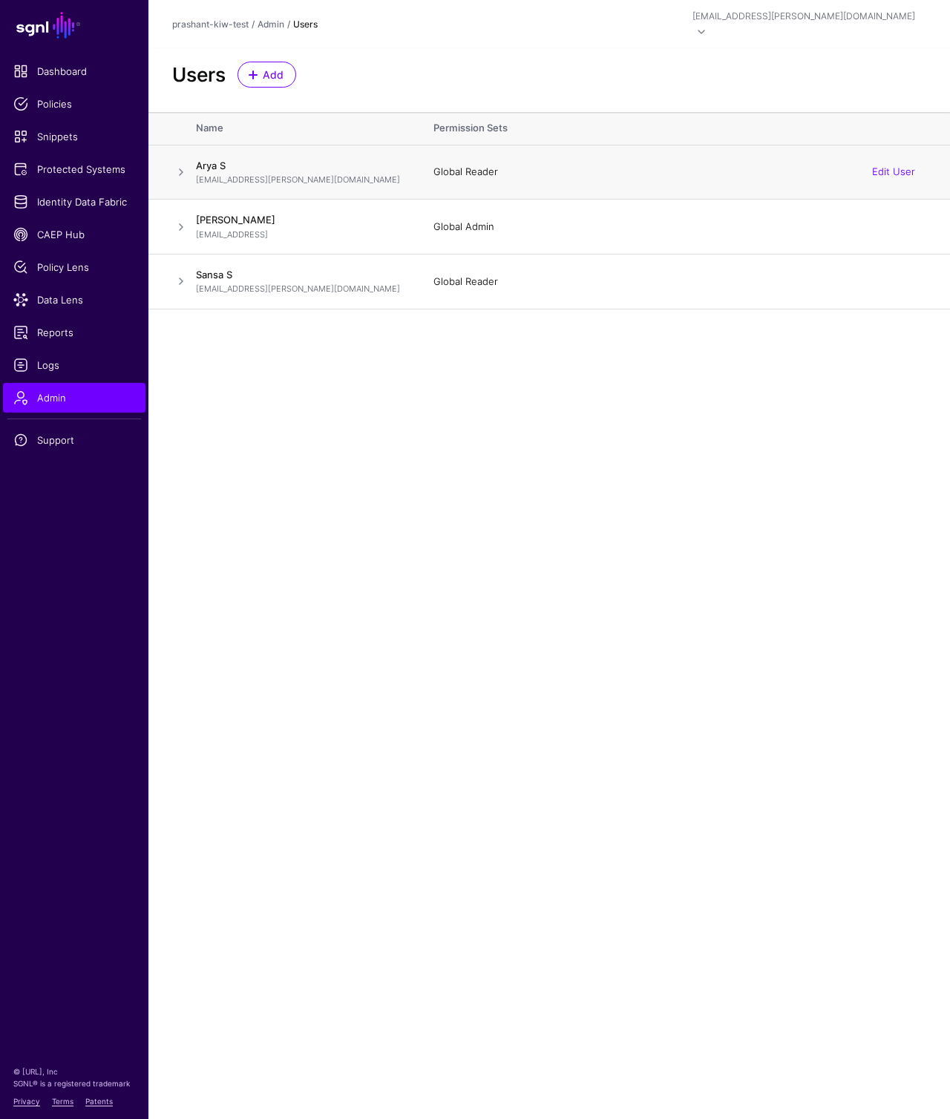
click at [179, 163] on span at bounding box center [181, 172] width 18 height 18
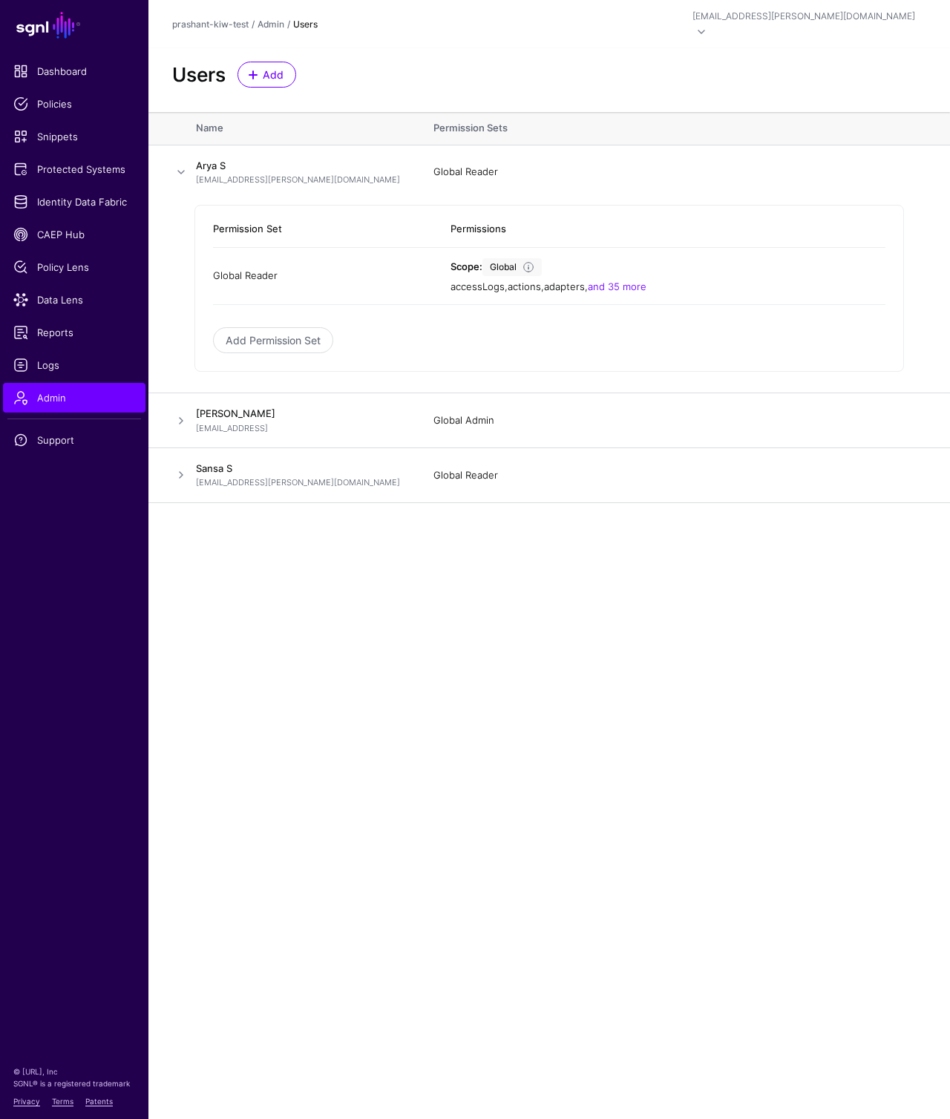
click at [338, 773] on main "SGNL Dashboard Policies Snippets Protected Systems Identity Data Fabric CAEP Hu…" at bounding box center [475, 559] width 950 height 1119
click at [263, 528] on main "SGNL Dashboard Policies Snippets Protected Systems Identity Data Fabric CAEP Hu…" at bounding box center [475, 559] width 950 height 1119
click at [91, 171] on span "Protected Systems" at bounding box center [74, 169] width 122 height 15
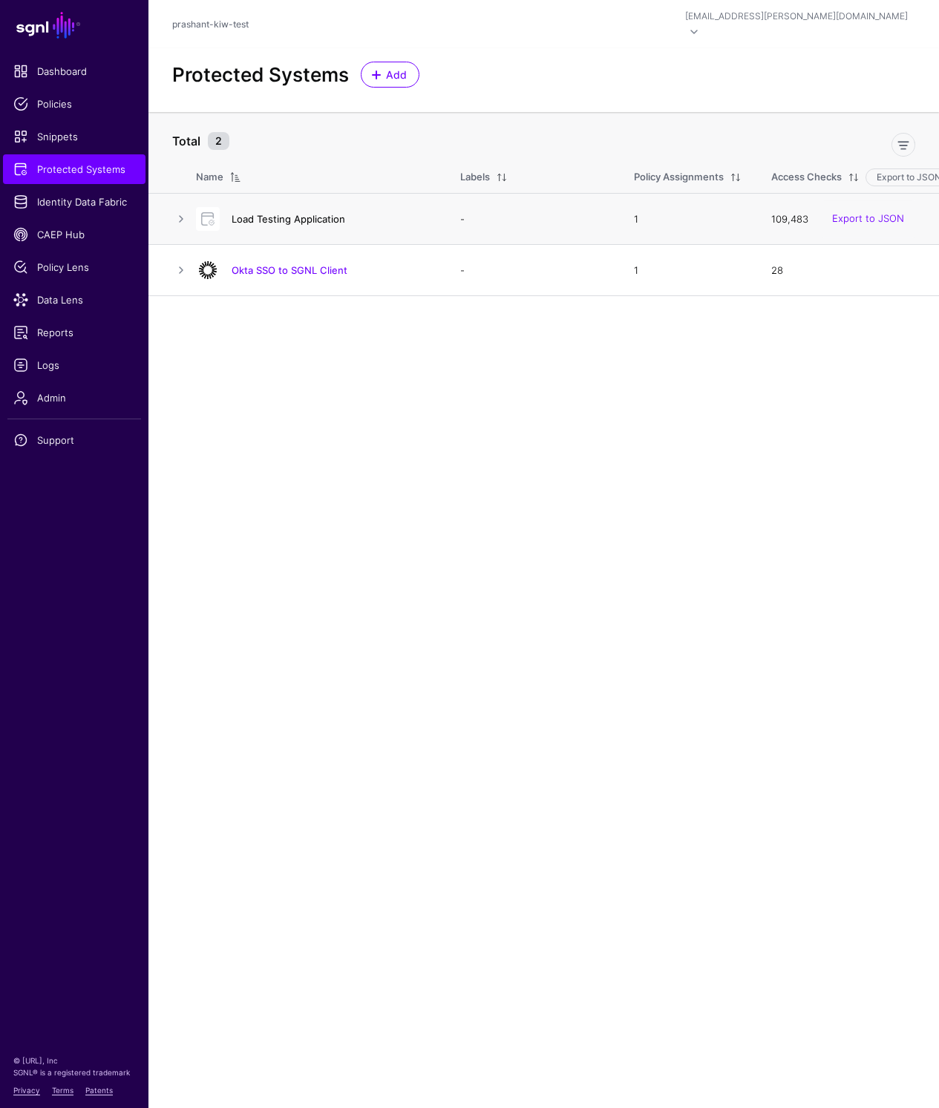
click at [292, 213] on link "Load Testing Application" at bounding box center [289, 219] width 114 height 12
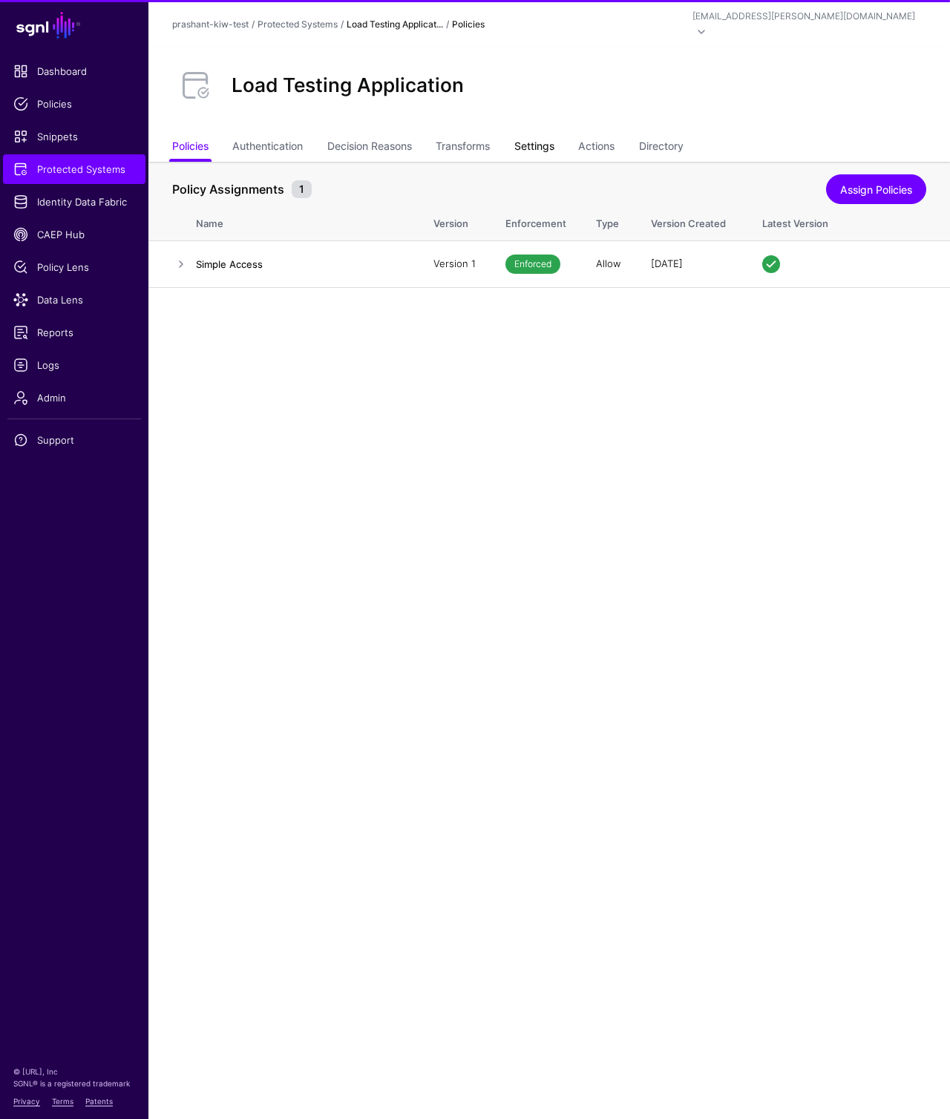
click at [546, 134] on link "Settings" at bounding box center [534, 148] width 40 height 28
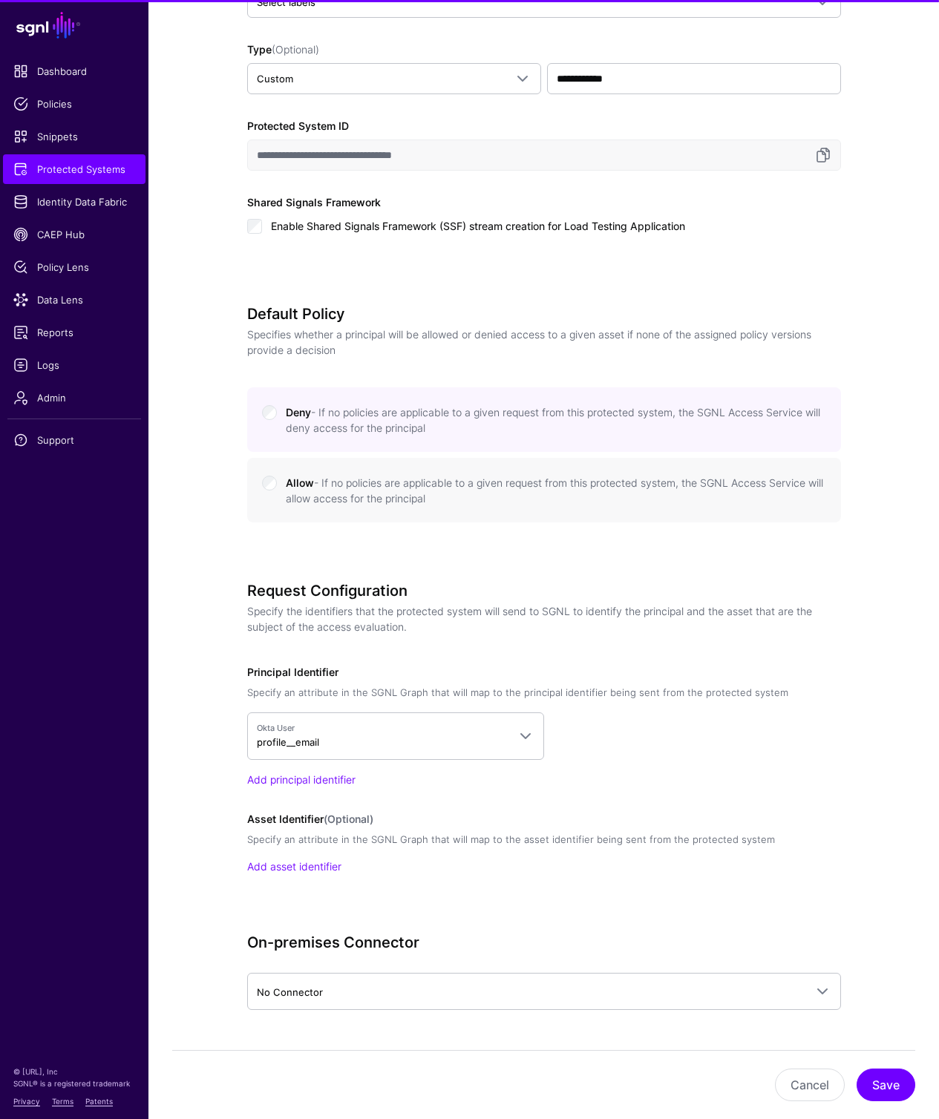
scroll to position [957, 0]
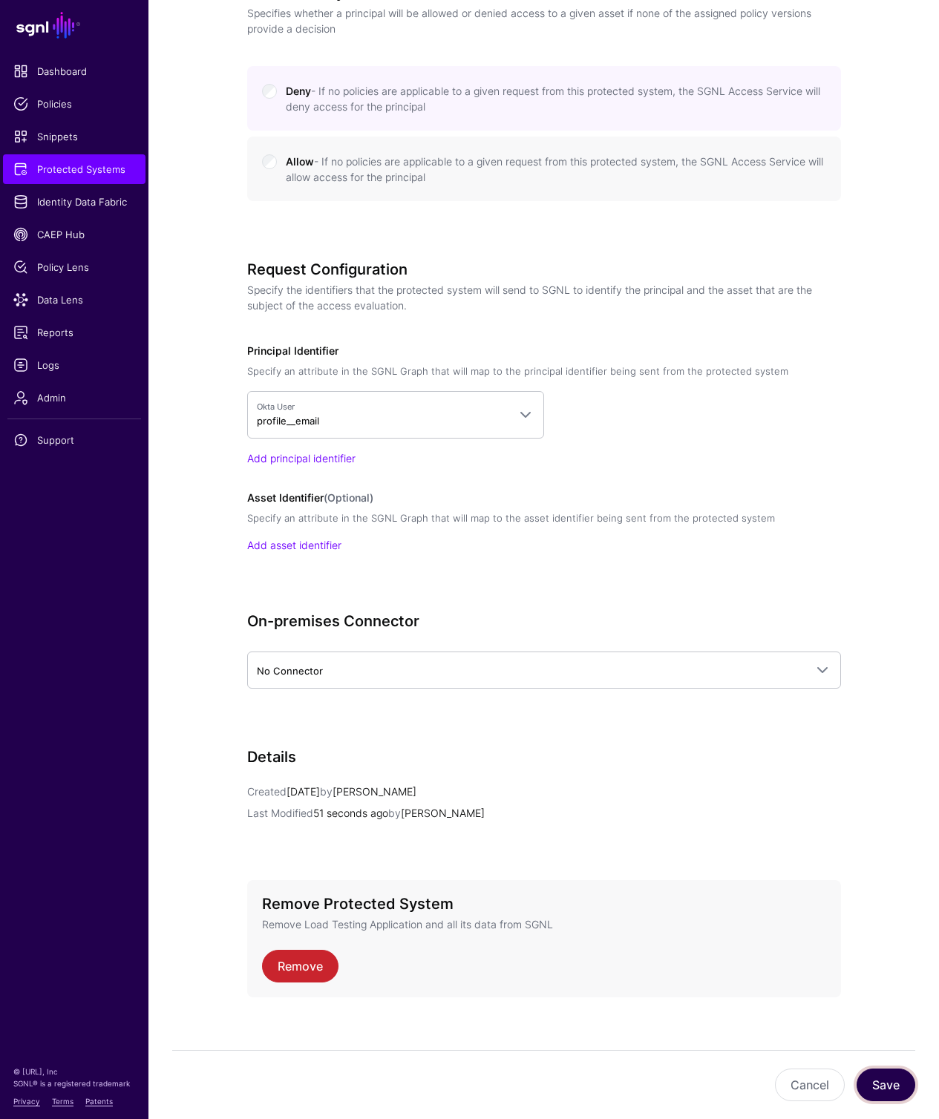
click at [872, 1072] on button "Save" at bounding box center [885, 1085] width 59 height 33
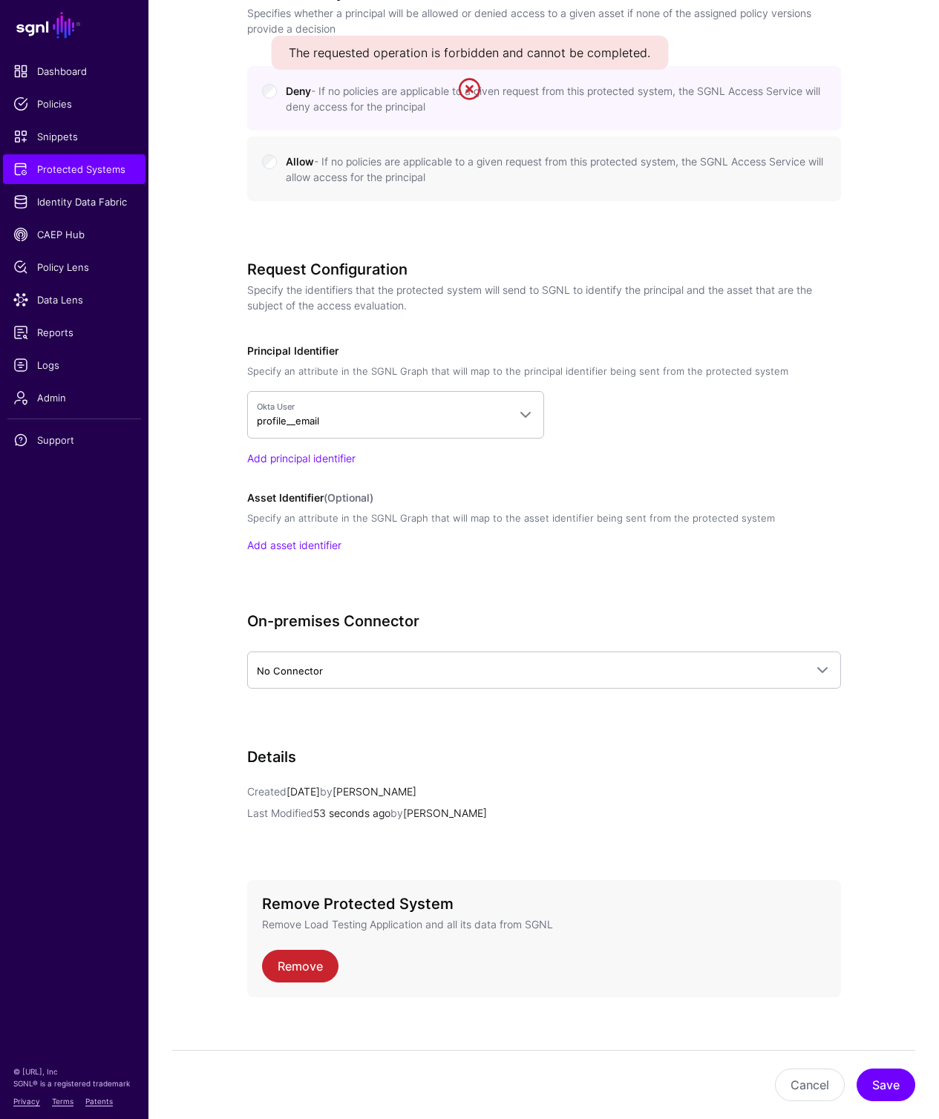
click at [758, 621] on div "On-premises Connector No Connector No Connector Alpine-Connector EC2 Ubuntu Ins…" at bounding box center [544, 671] width 594 height 118
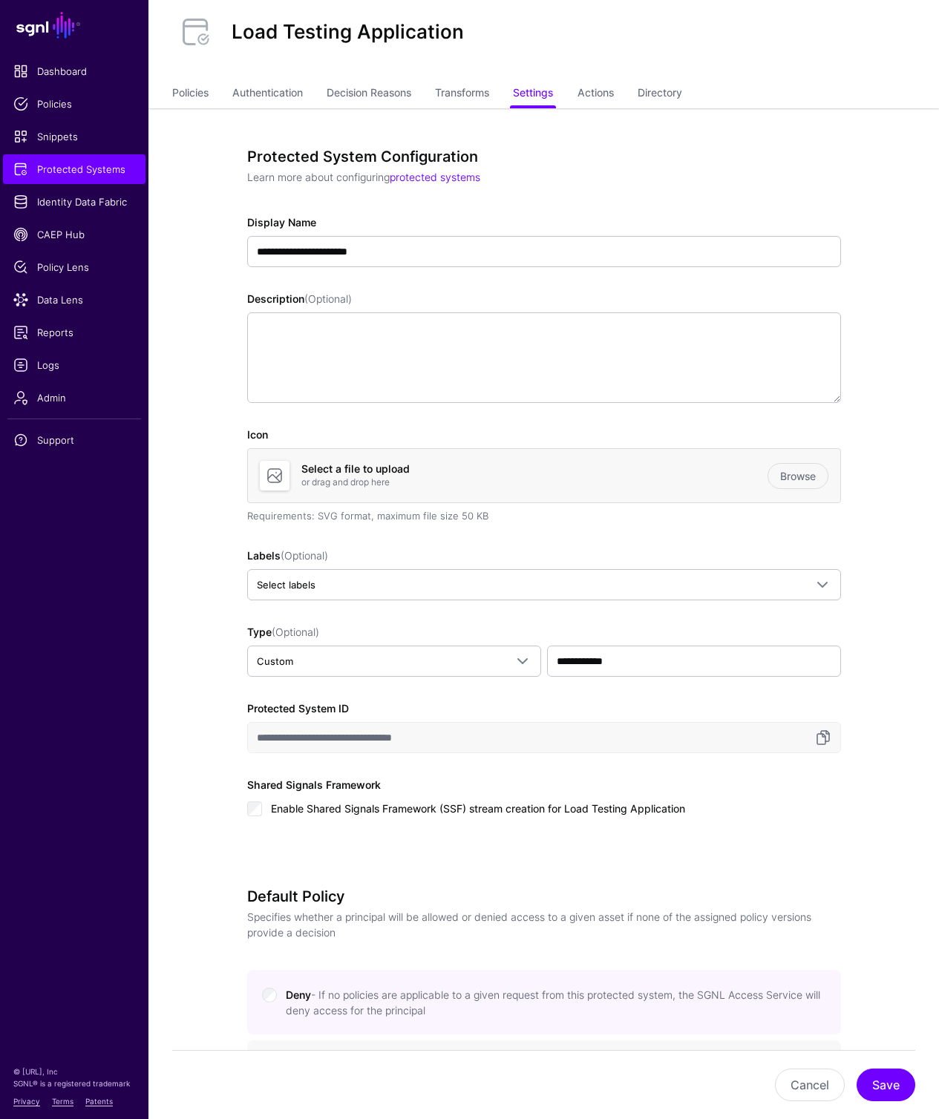
scroll to position [0, 0]
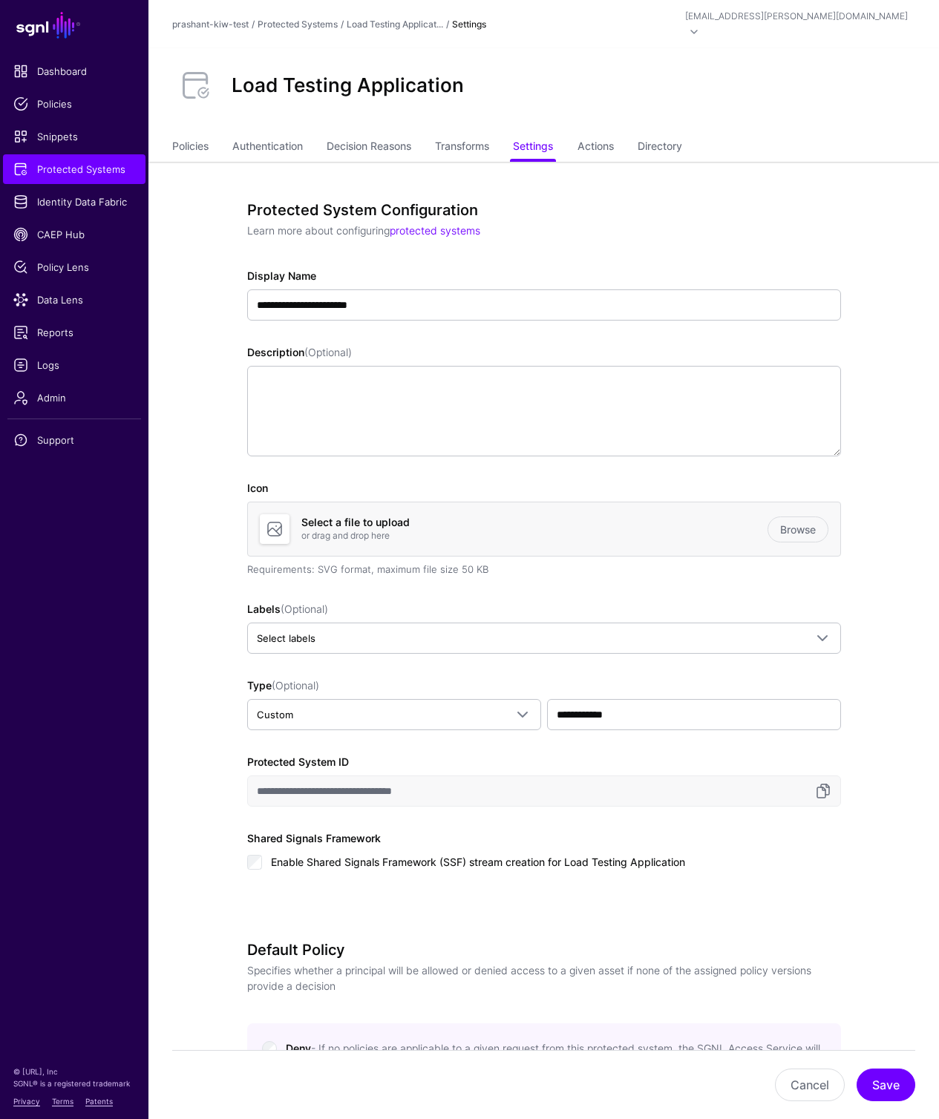
click at [862, 27] on header "prashant-kiw-test / Protected Systems / Load Testing Applicat... / Settings ary…" at bounding box center [543, 24] width 790 height 48
click at [857, 13] on div "[EMAIL_ADDRESS][PERSON_NAME][DOMAIN_NAME]" at bounding box center [796, 16] width 223 height 13
click at [816, 129] on div "Log out" at bounding box center [833, 131] width 141 height 15
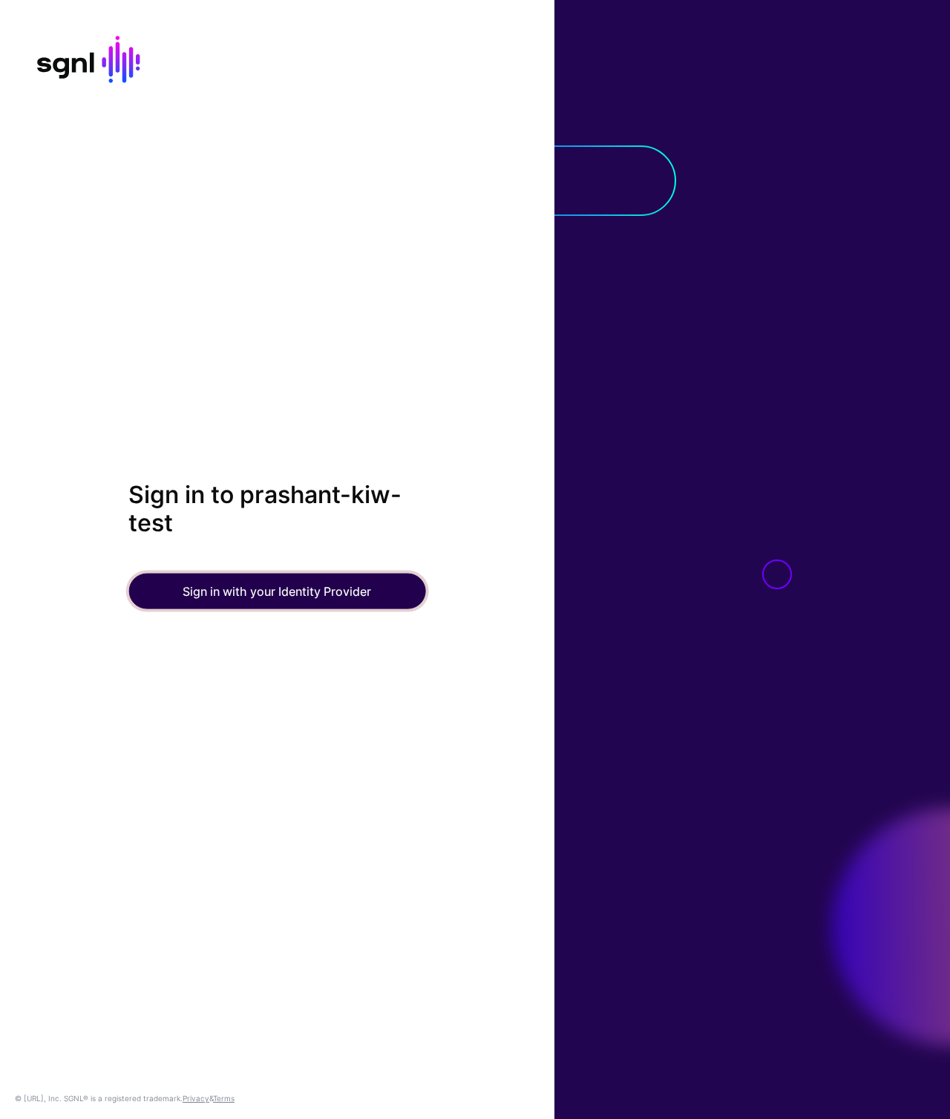
click at [281, 585] on button "Sign in with your Identity Provider" at bounding box center [276, 591] width 297 height 36
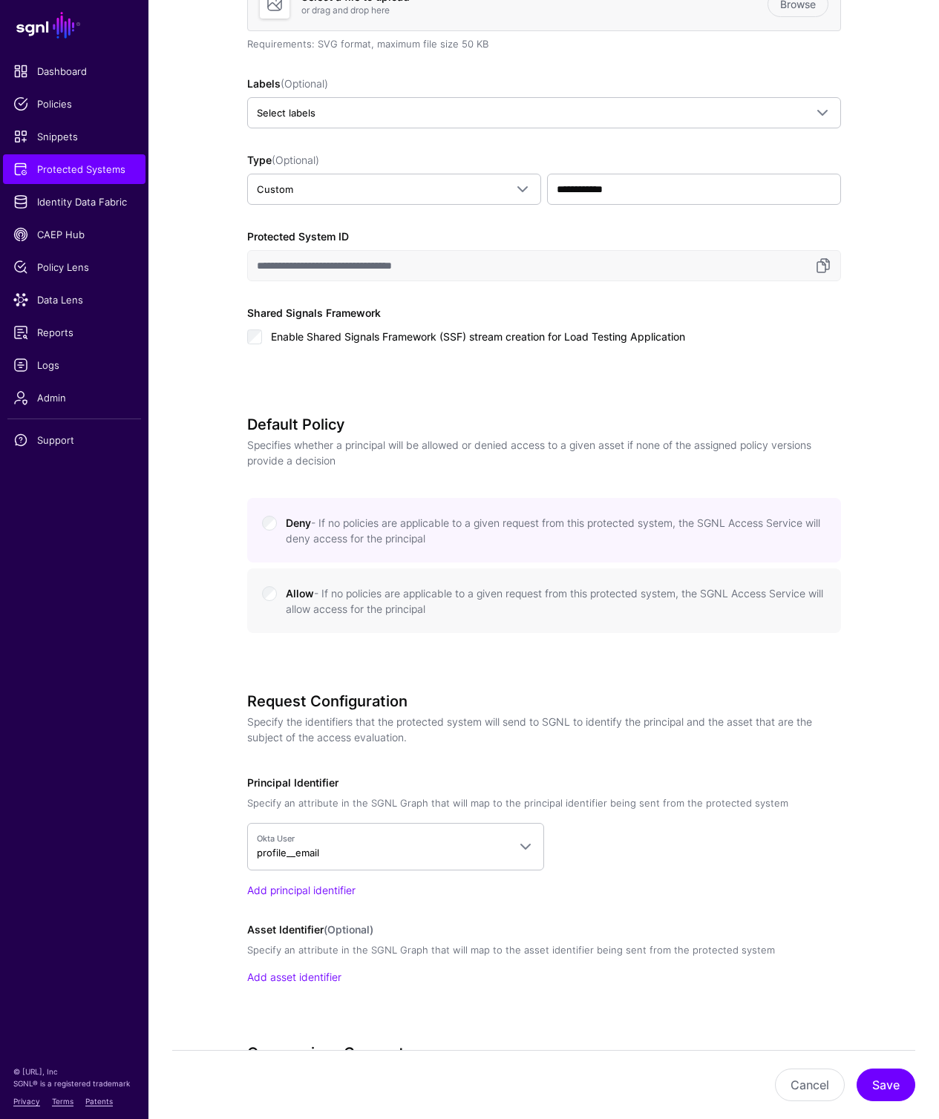
scroll to position [957, 0]
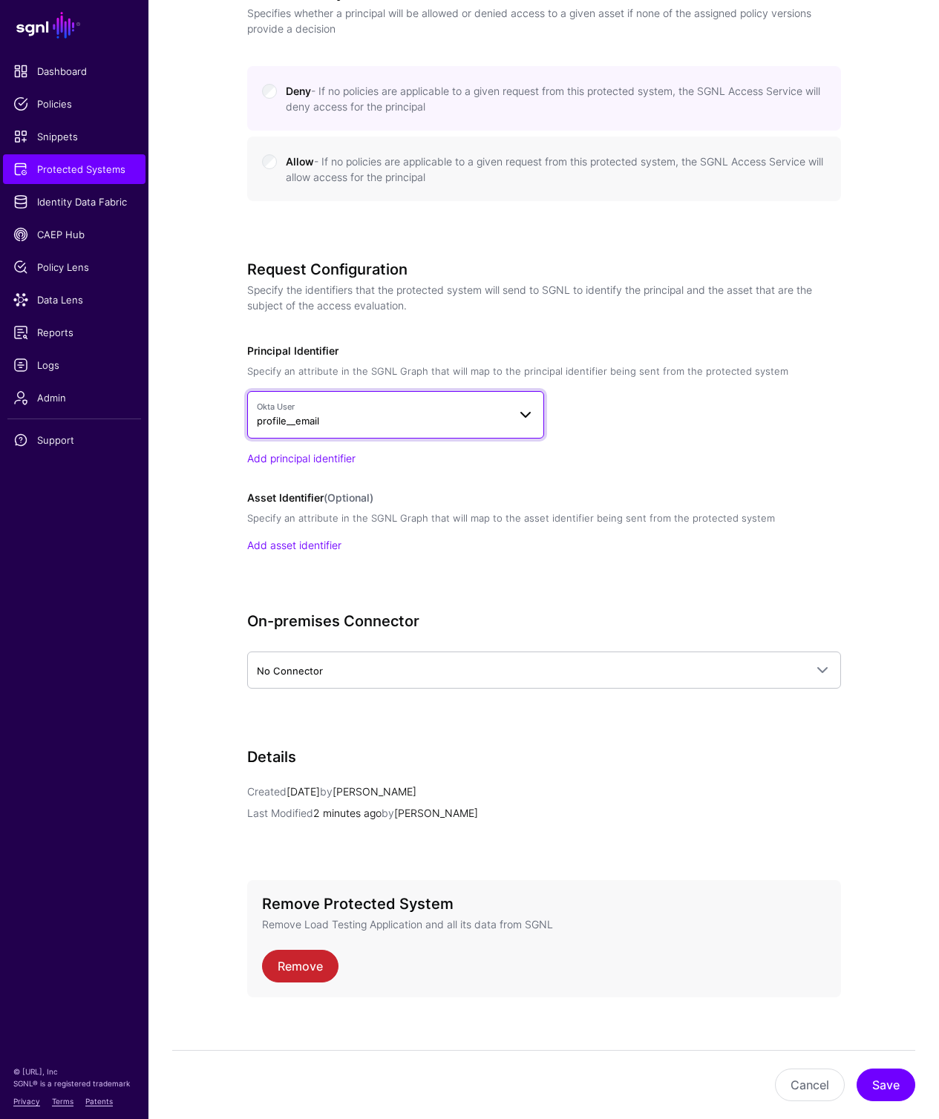
click at [413, 419] on link "Okta User profile__email" at bounding box center [395, 414] width 297 height 47
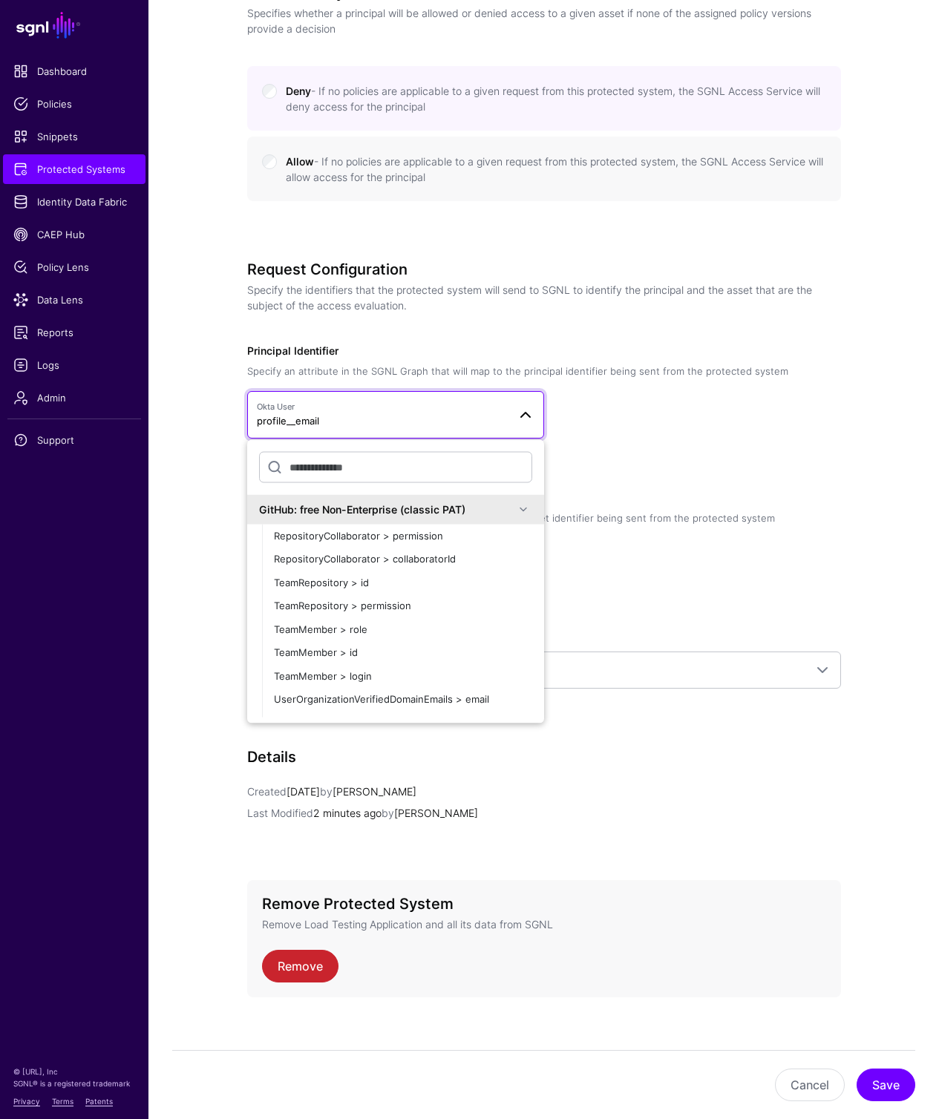
click at [574, 323] on div "Request Configuration Specify the identifiers that the protected system will se…" at bounding box center [544, 427] width 594 height 334
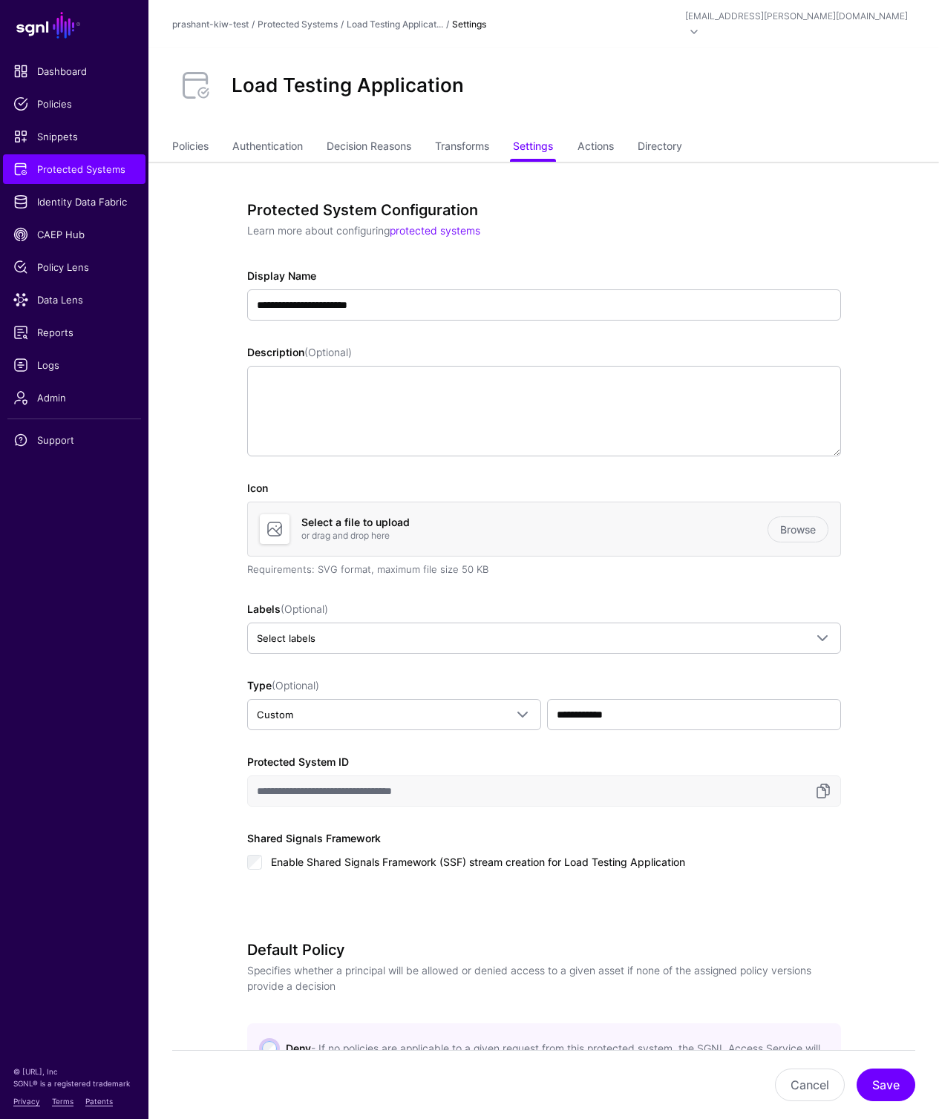
scroll to position [10, 0]
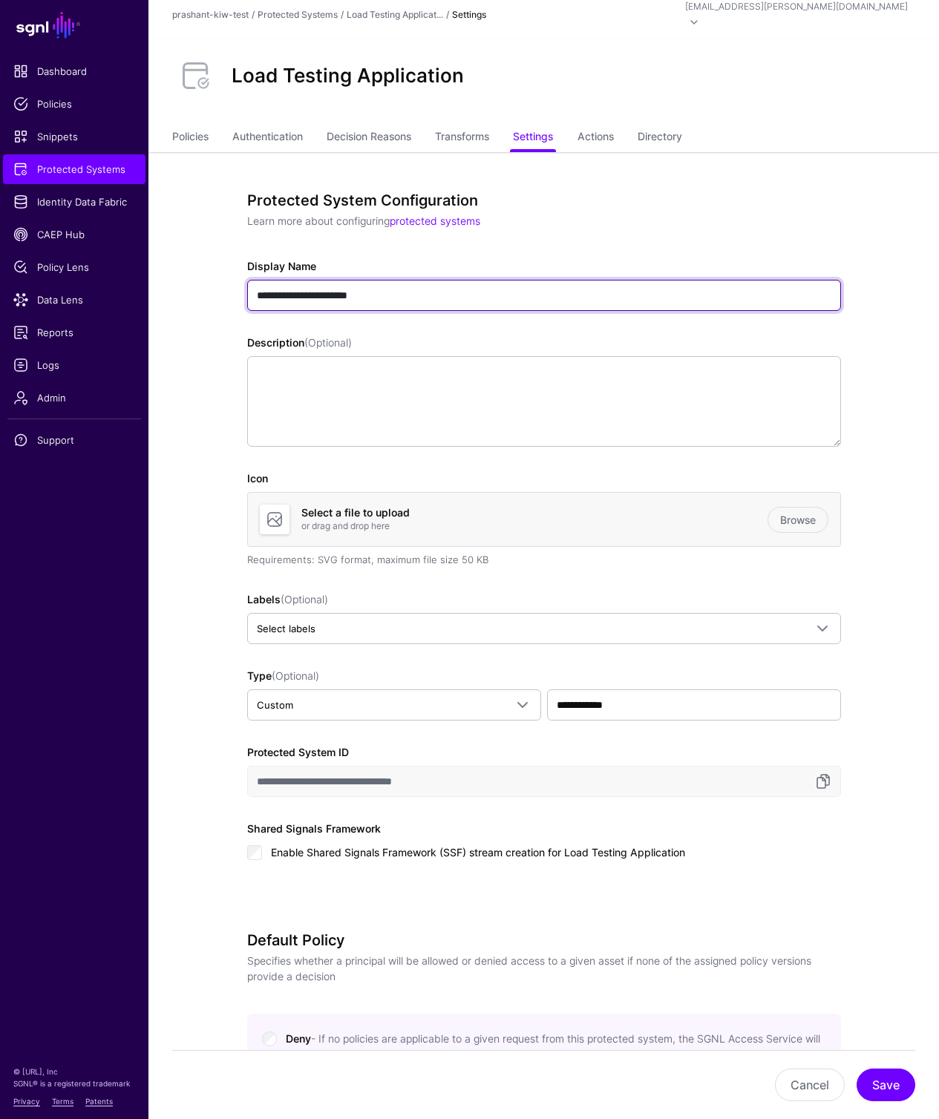
click at [389, 280] on input "**********" at bounding box center [544, 295] width 594 height 31
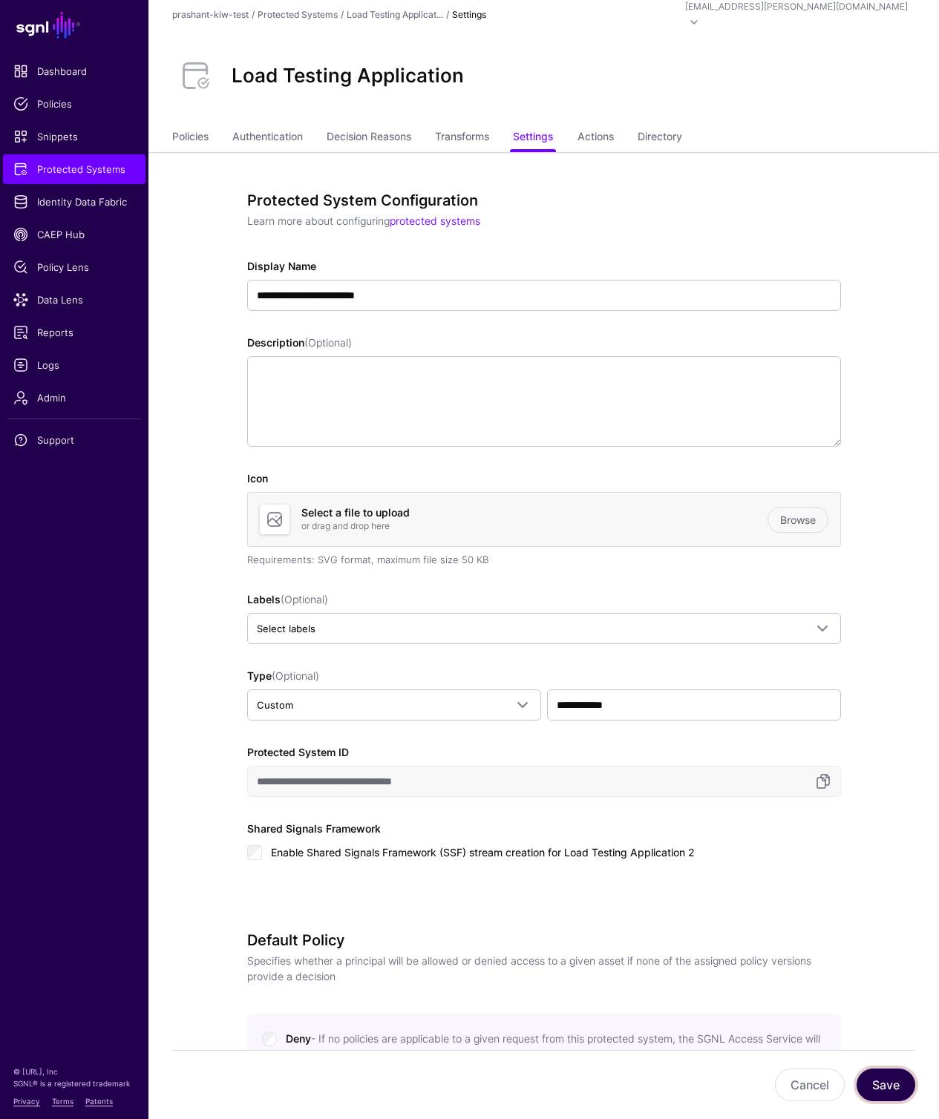
click at [898, 1084] on button "Save" at bounding box center [885, 1085] width 59 height 33
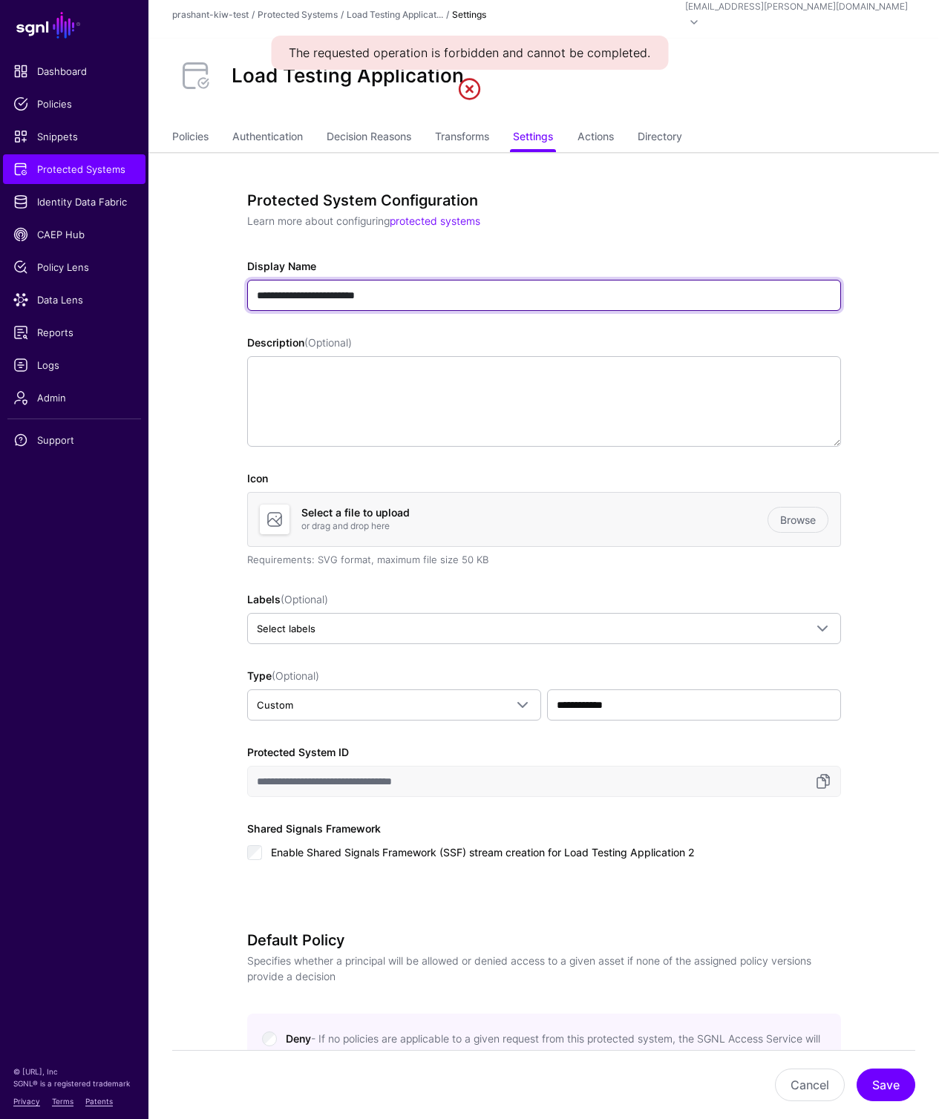
click at [413, 285] on input "**********" at bounding box center [544, 295] width 594 height 31
type input "**********"
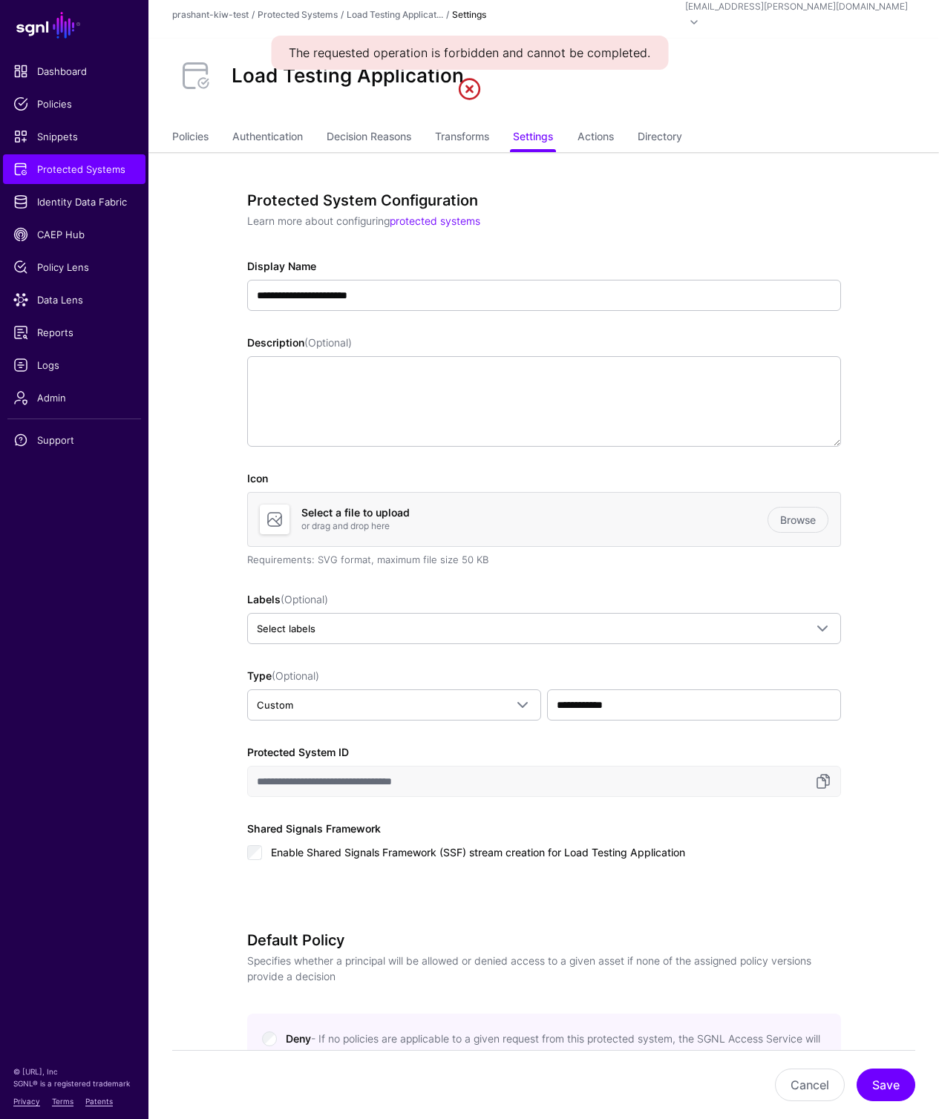
click at [894, 1102] on div "Cancel Save" at bounding box center [543, 1084] width 743 height 69
click at [891, 1093] on button "Save" at bounding box center [885, 1085] width 59 height 33
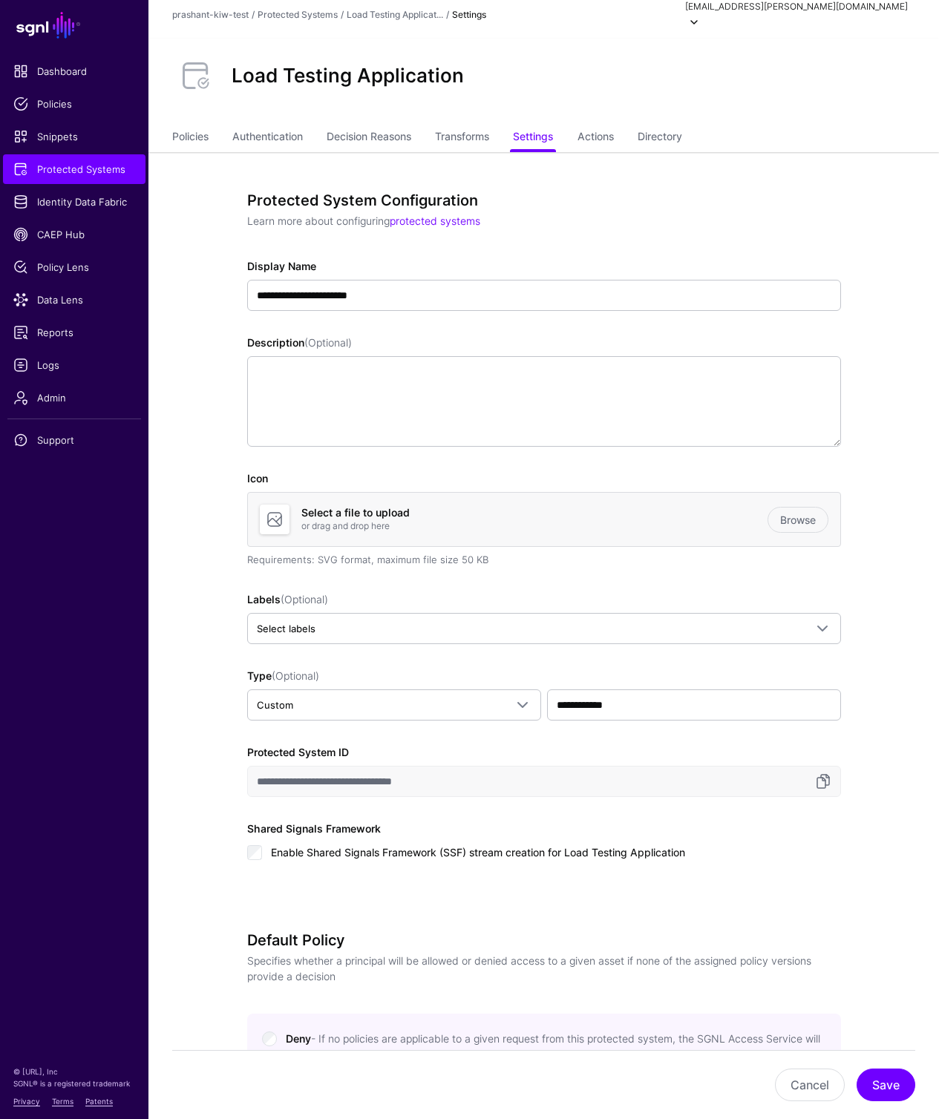
click at [862, 13] on div "[EMAIL_ADDRESS][PERSON_NAME][DOMAIN_NAME]" at bounding box center [796, 6] width 223 height 13
click at [791, 122] on div "Log out" at bounding box center [796, 121] width 37 height 13
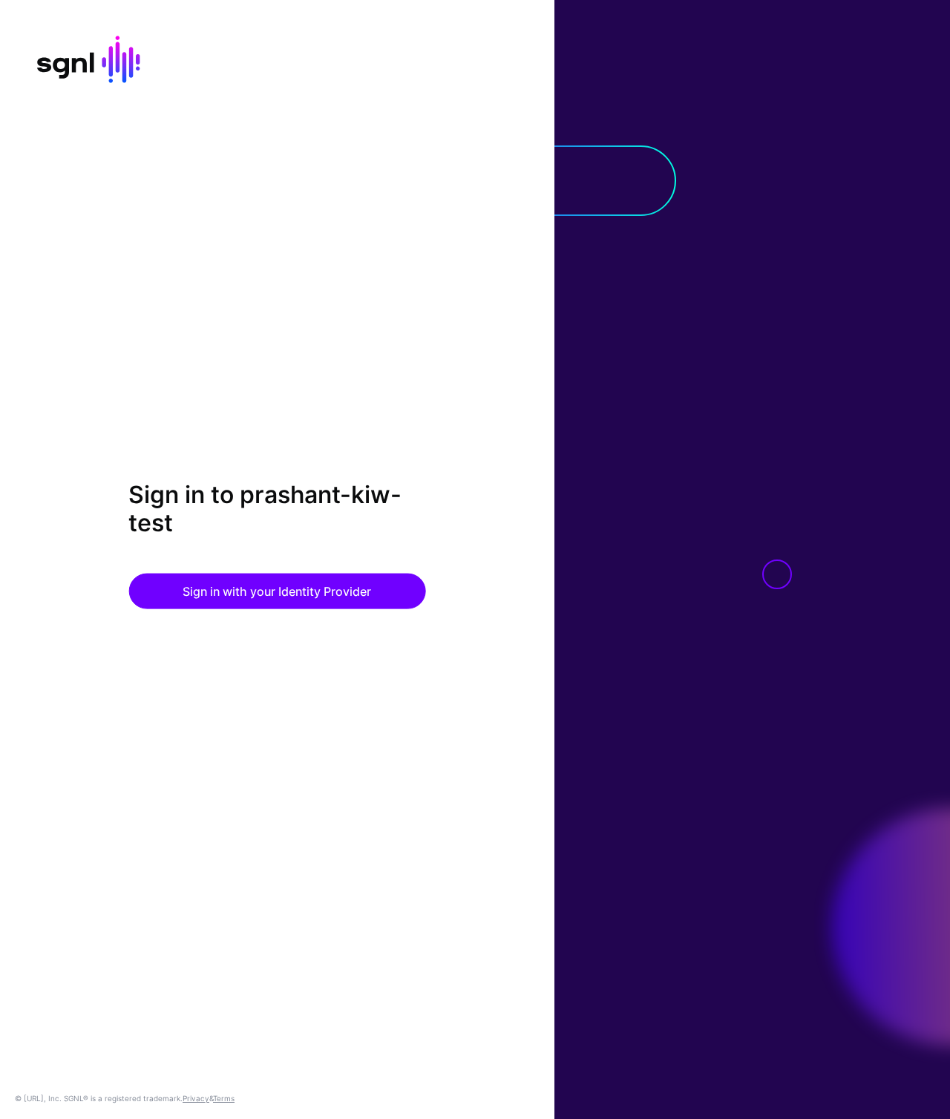
click at [200, 884] on div "Sign in to prashant-kiw-test Sign in with your Identity Provider © SGNL.ai, Inc…" at bounding box center [277, 559] width 554 height 1119
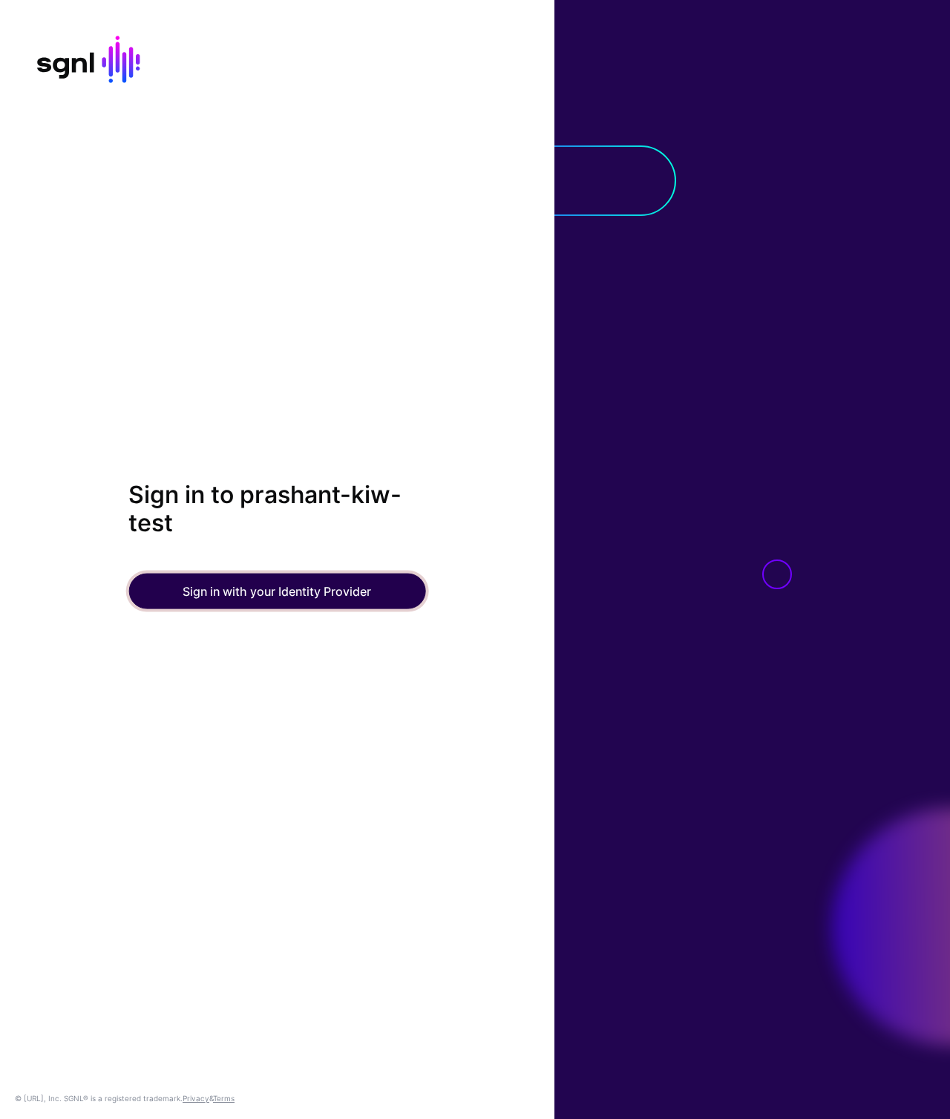
click at [272, 594] on button "Sign in with your Identity Provider" at bounding box center [276, 591] width 297 height 36
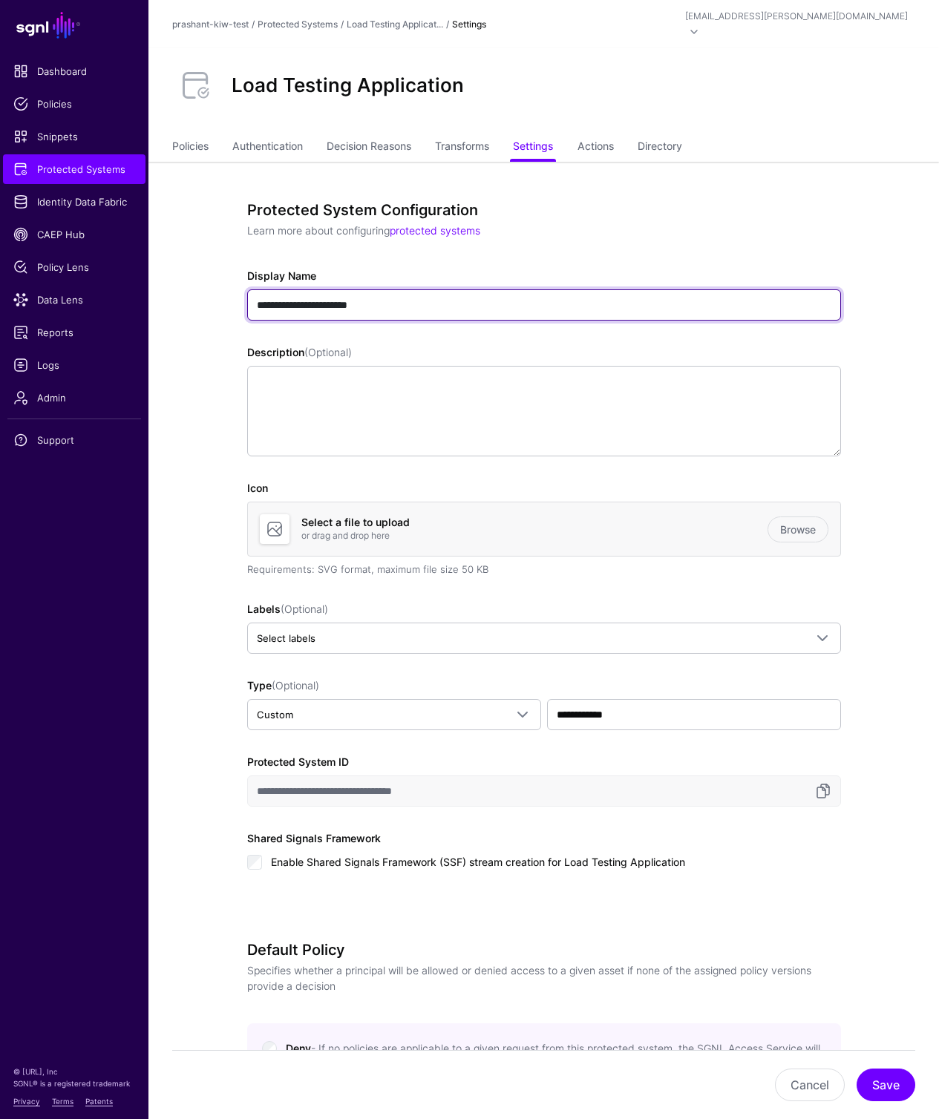
click at [399, 295] on input "**********" at bounding box center [544, 304] width 594 height 31
type input "**********"
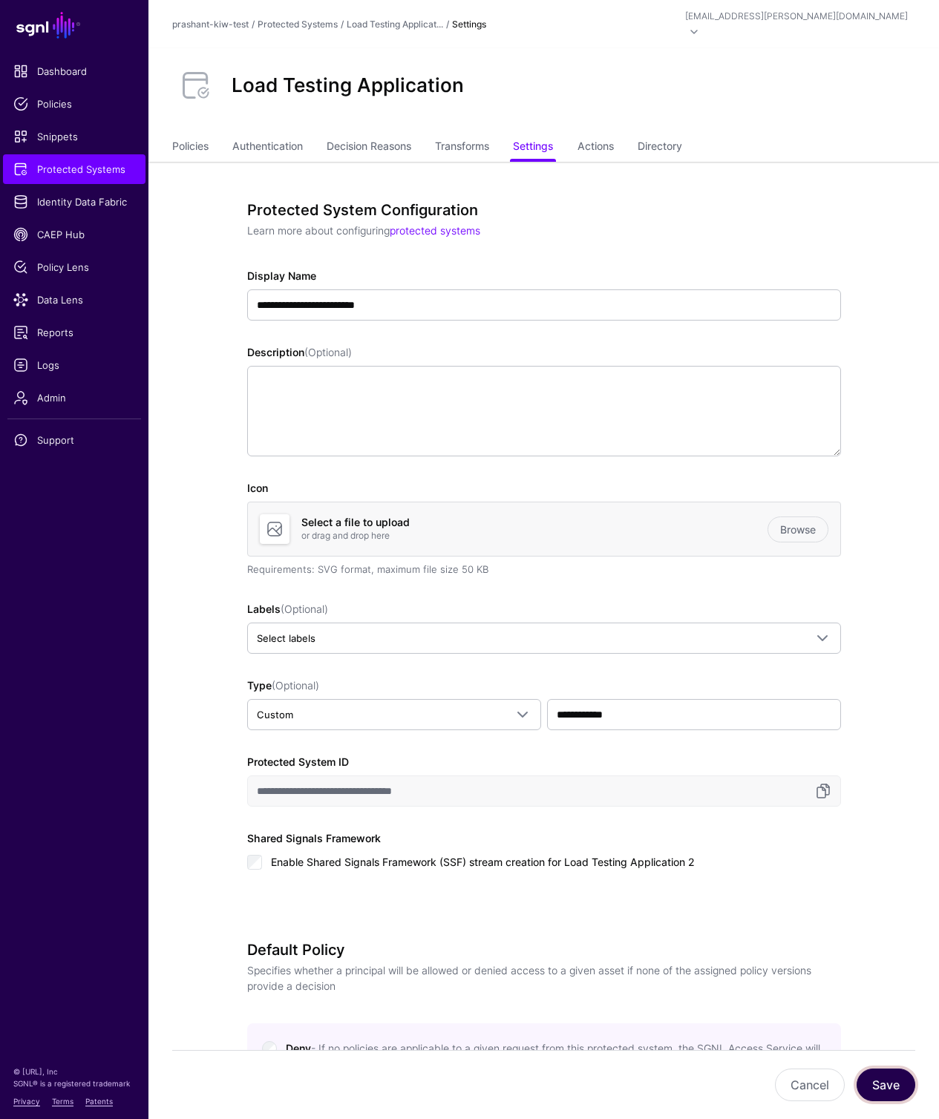
click at [888, 1083] on button "Save" at bounding box center [885, 1085] width 59 height 33
click at [835, 11] on div "[EMAIL_ADDRESS][PERSON_NAME][DOMAIN_NAME]" at bounding box center [796, 16] width 223 height 13
click at [807, 128] on div "Log out" at bounding box center [796, 131] width 37 height 13
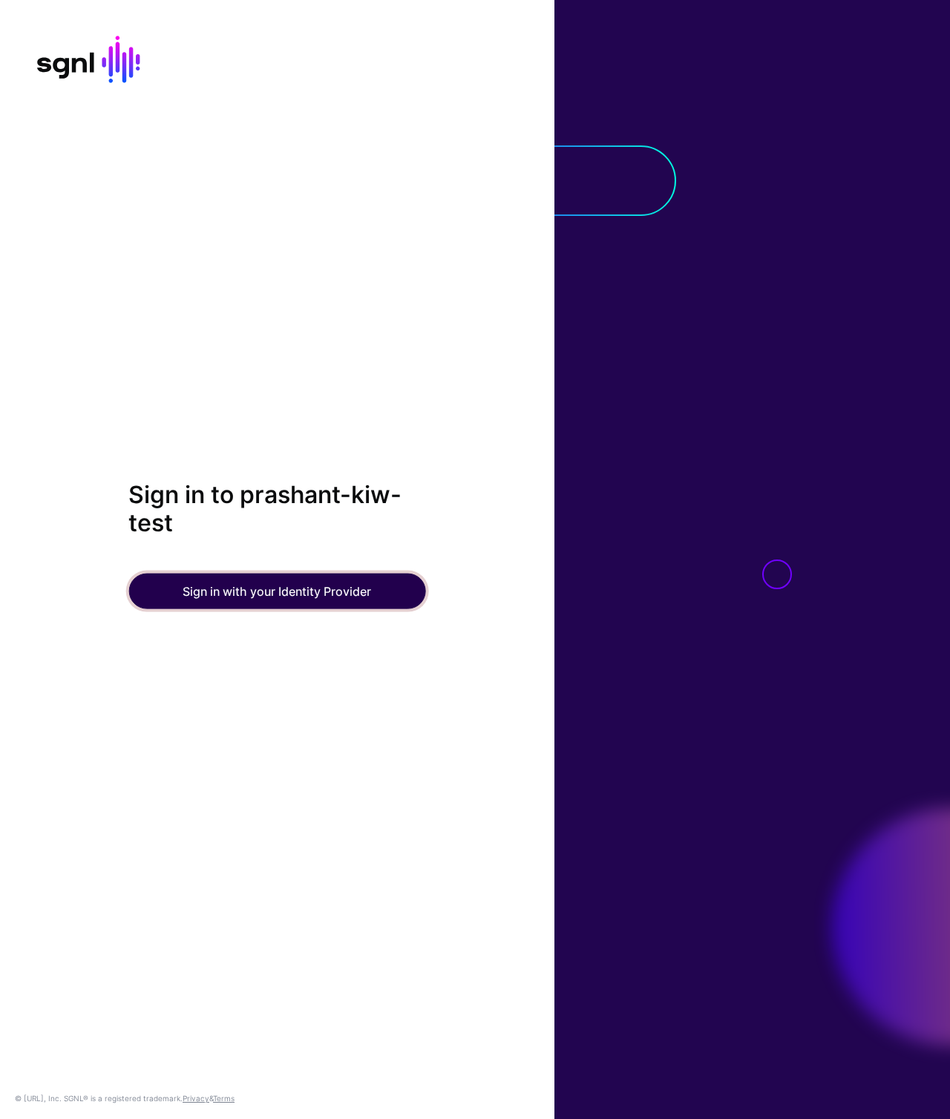
click at [239, 593] on button "Sign in with your Identity Provider" at bounding box center [276, 591] width 297 height 36
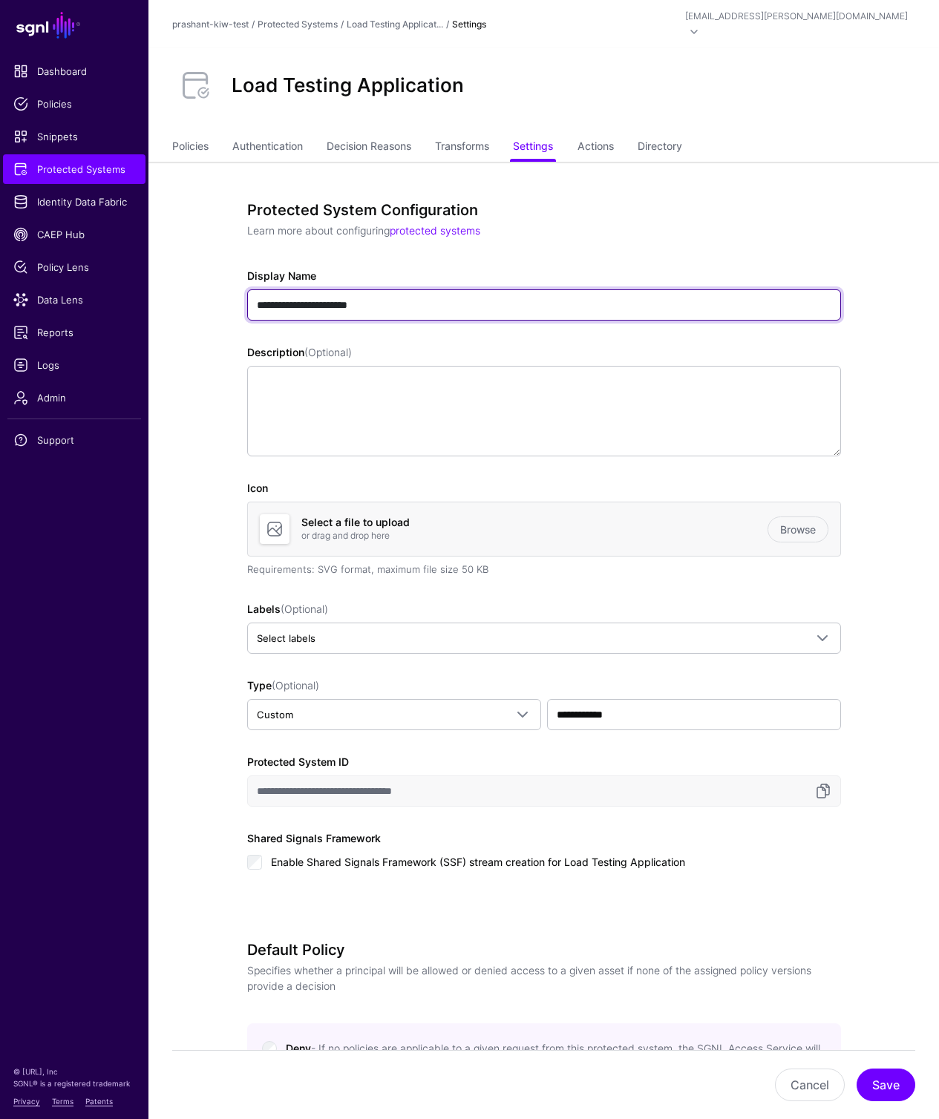
click at [434, 289] on input "**********" at bounding box center [544, 304] width 594 height 31
type input "**********"
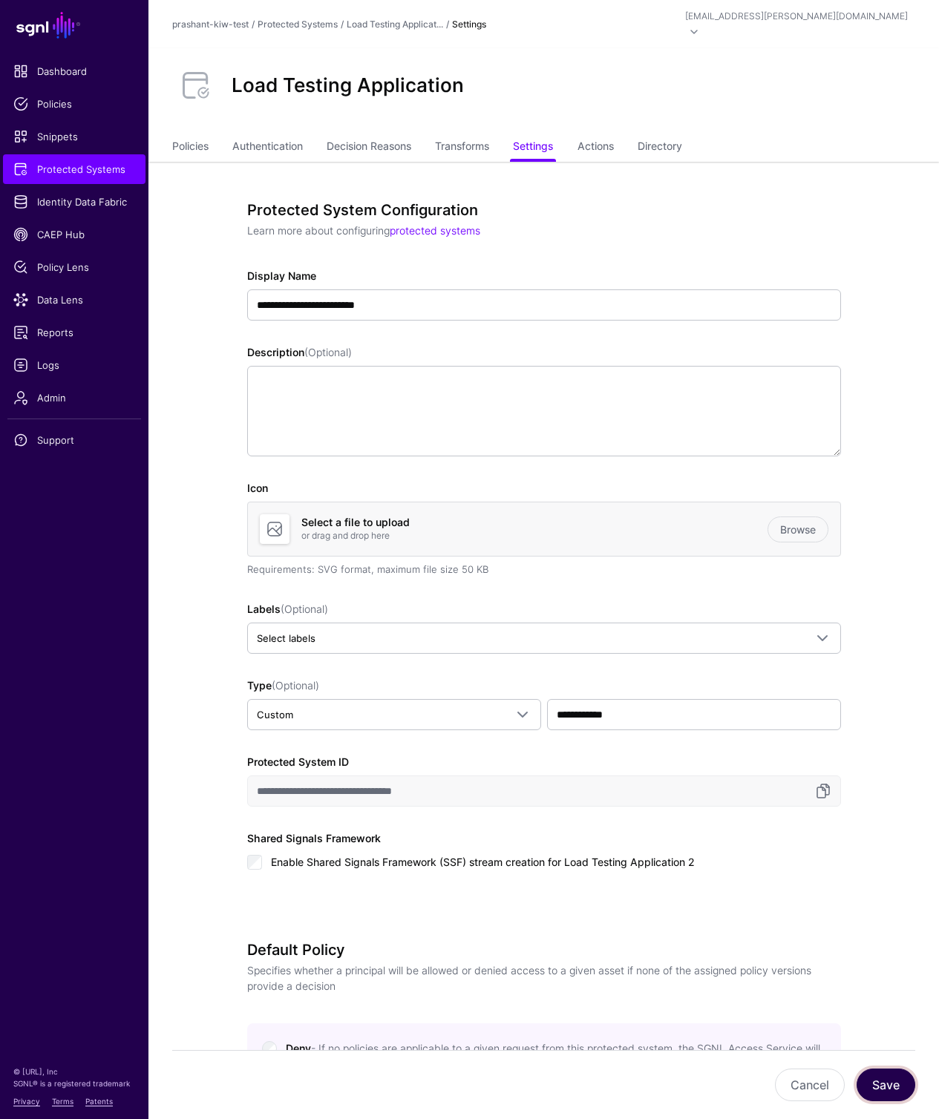
click at [890, 1082] on button "Save" at bounding box center [885, 1085] width 59 height 33
